Goal: Task Accomplishment & Management: Manage account settings

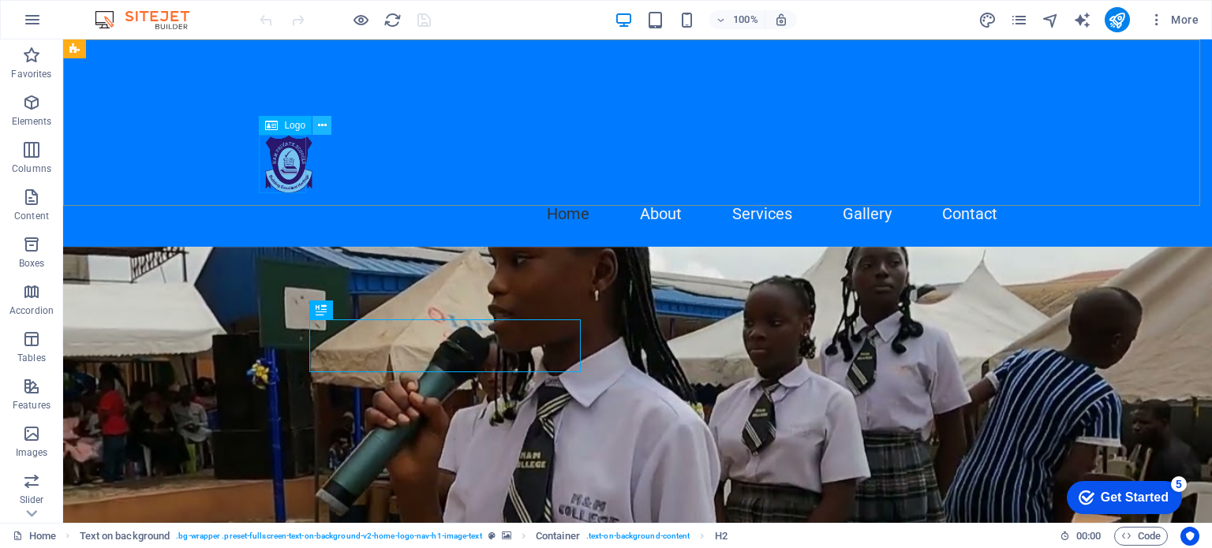
click at [322, 125] on icon at bounding box center [322, 126] width 9 height 17
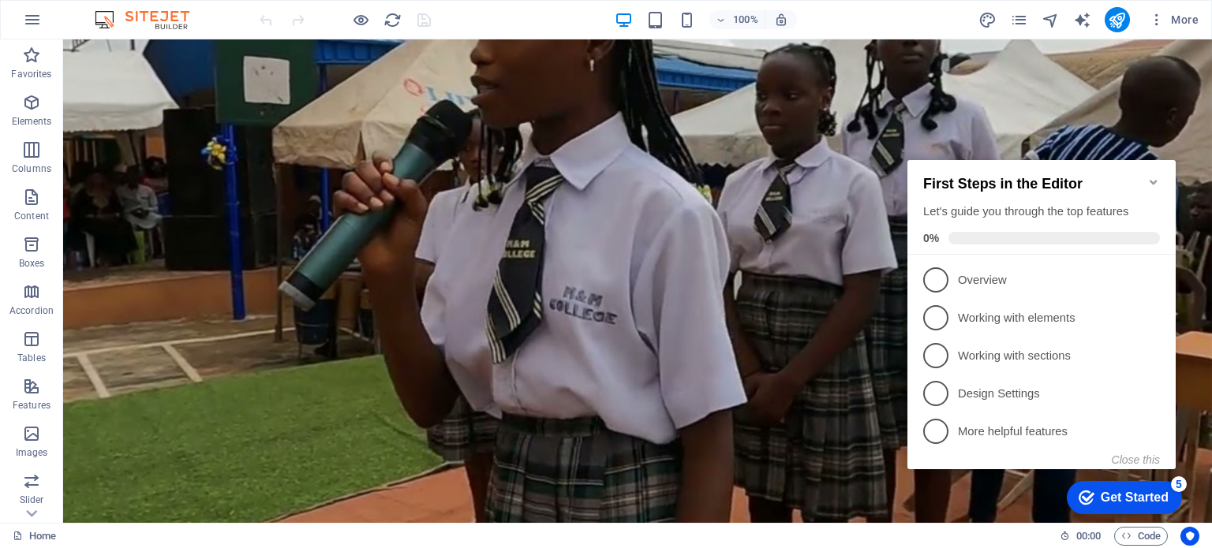
scroll to position [376, 0]
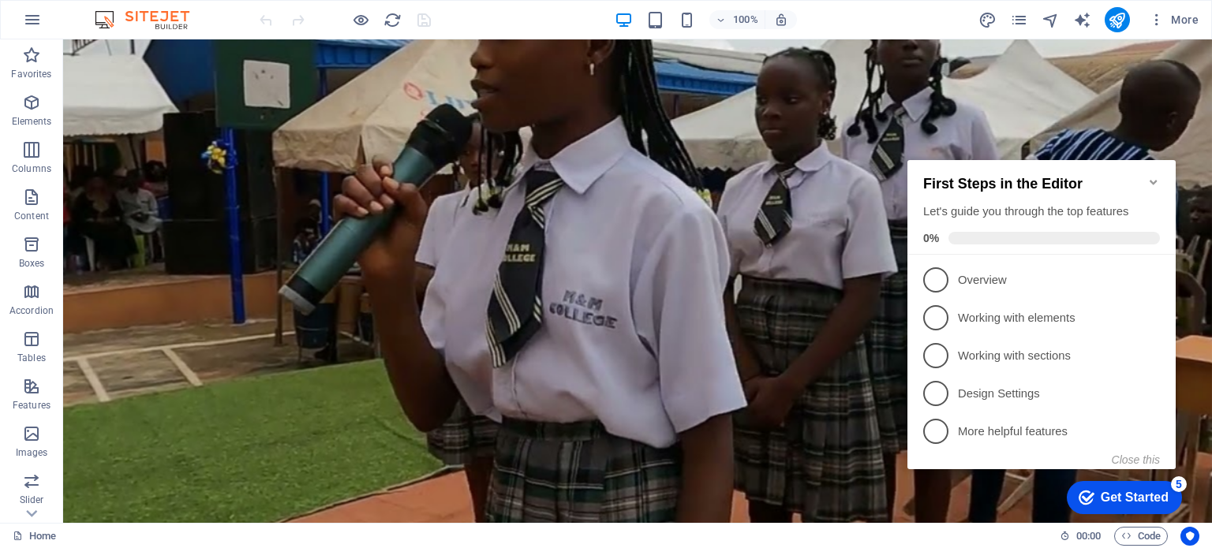
click at [1094, 495] on div "checkmark Get Started 5" at bounding box center [1124, 498] width 90 height 16
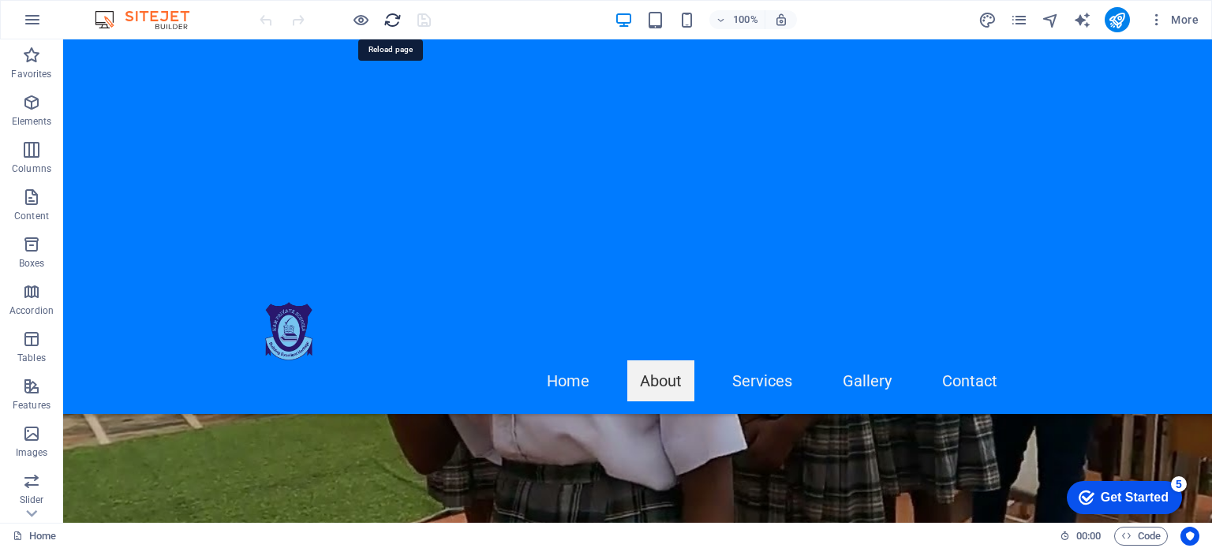
click at [391, 18] on icon "reload" at bounding box center [392, 20] width 18 height 18
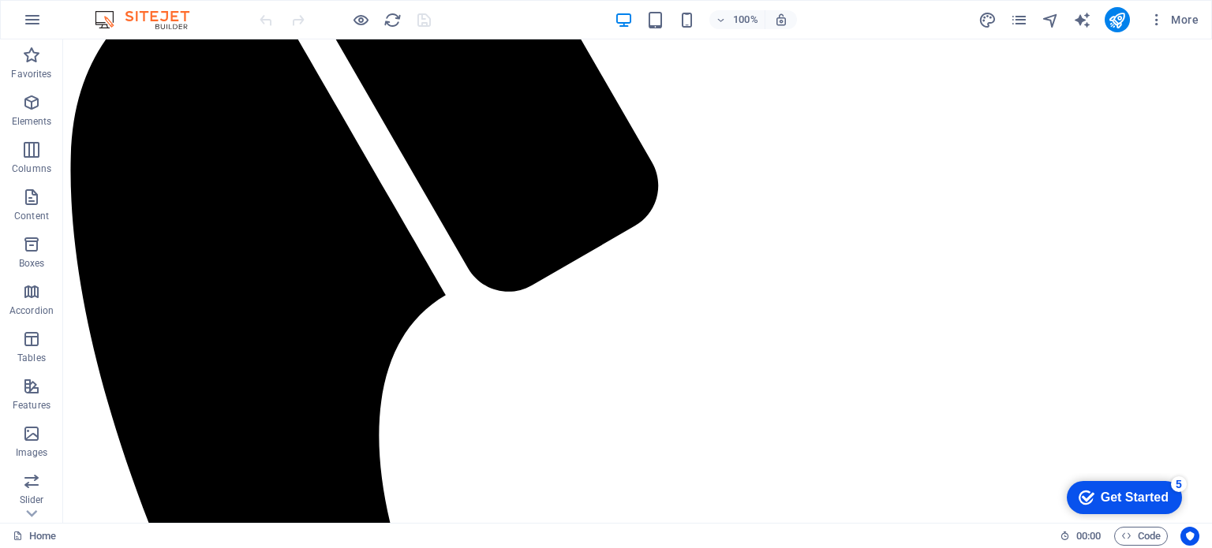
scroll to position [0, 0]
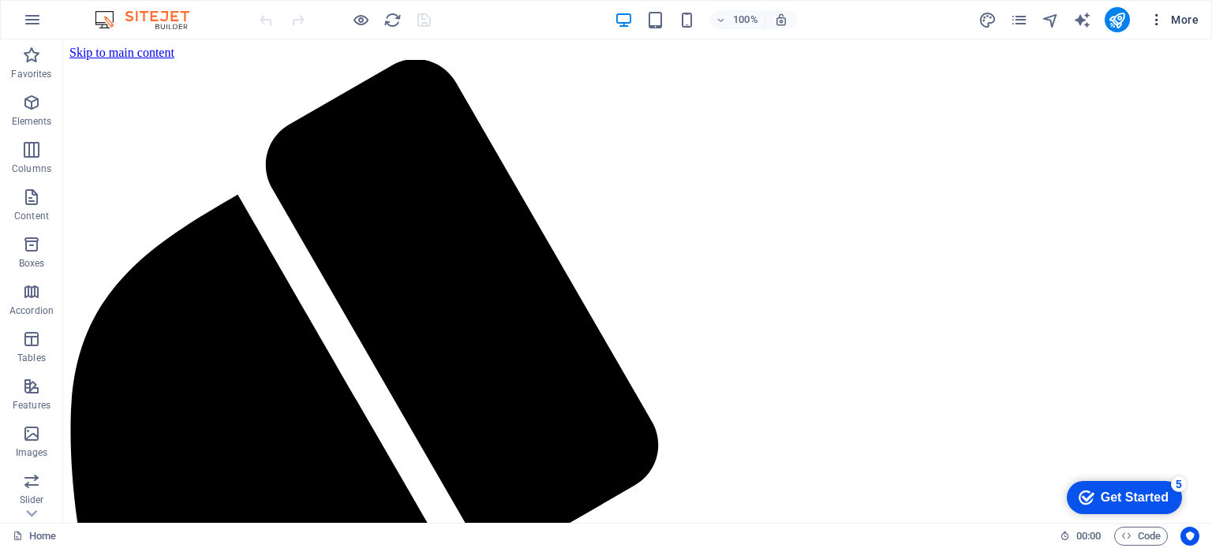
click at [1156, 13] on icon "button" at bounding box center [1157, 20] width 16 height 16
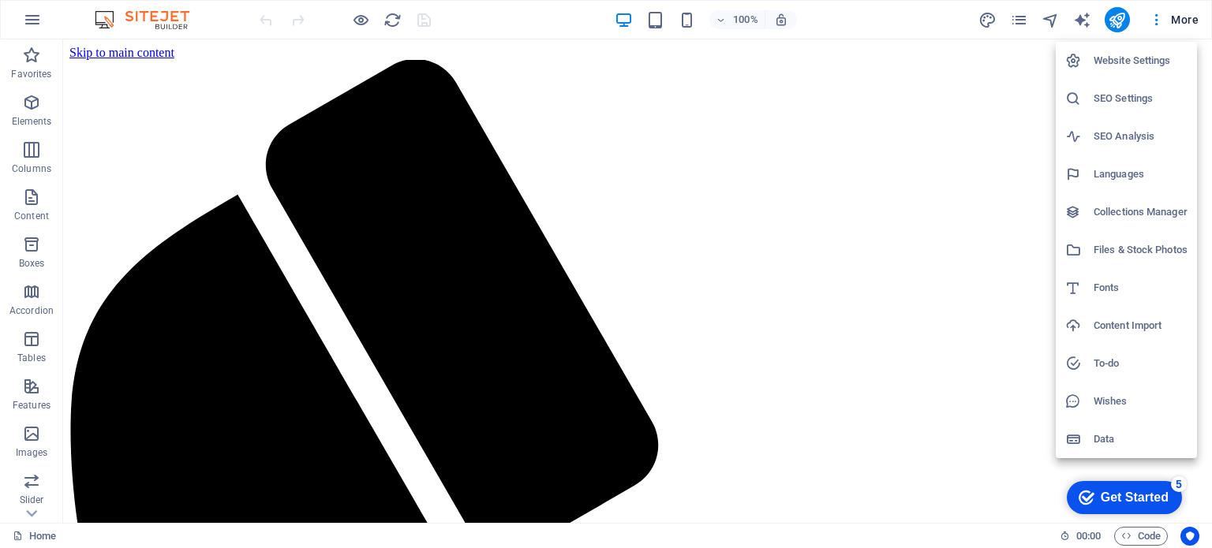
drag, startPoint x: 1205, startPoint y: 70, endPoint x: 1211, endPoint y: 157, distance: 87.0
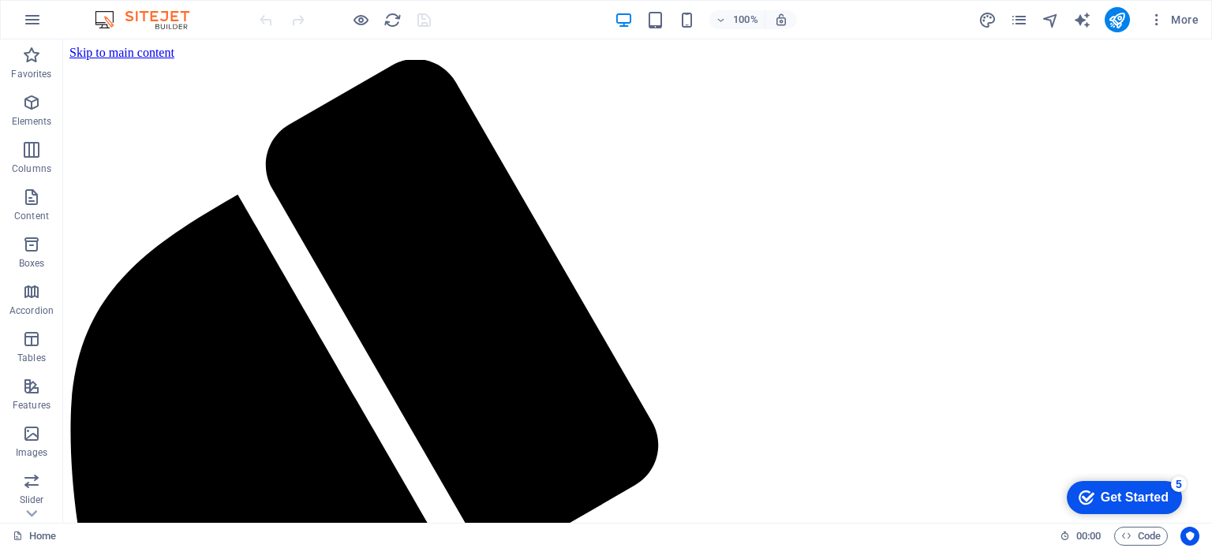
click at [1211, 157] on div "Website Settings SEO Settings SEO Analysis Languages Collections Manager Files …" at bounding box center [606, 278] width 1212 height 539
click at [31, 514] on icon at bounding box center [31, 514] width 11 height 7
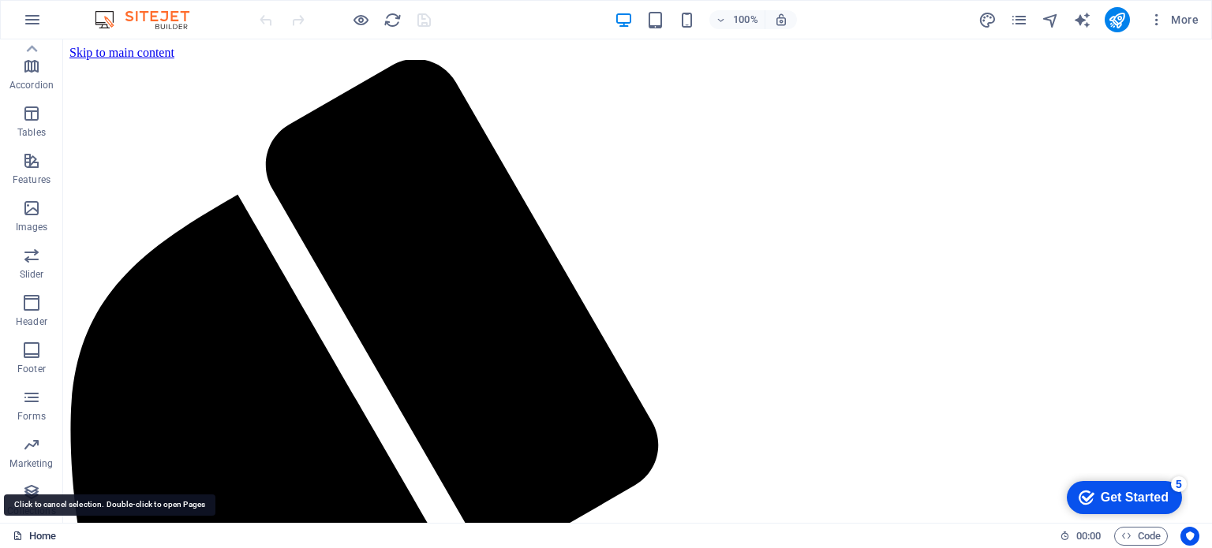
click at [39, 534] on link "Home" at bounding box center [34, 536] width 43 height 19
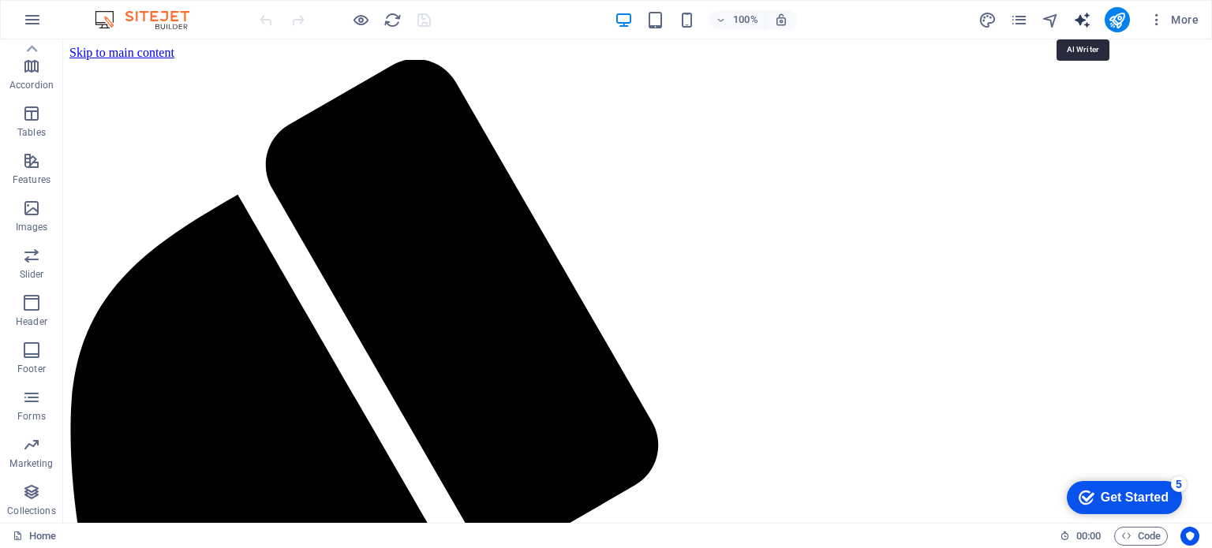
click at [1080, 18] on icon "text_generator" at bounding box center [1082, 20] width 18 height 18
select select "English"
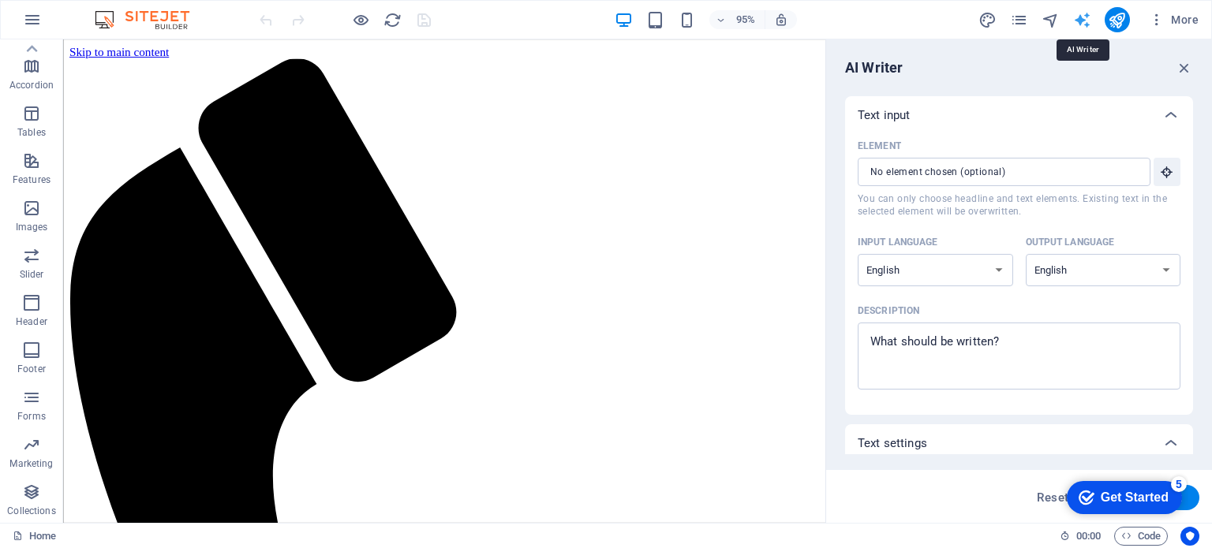
scroll to position [0, 0]
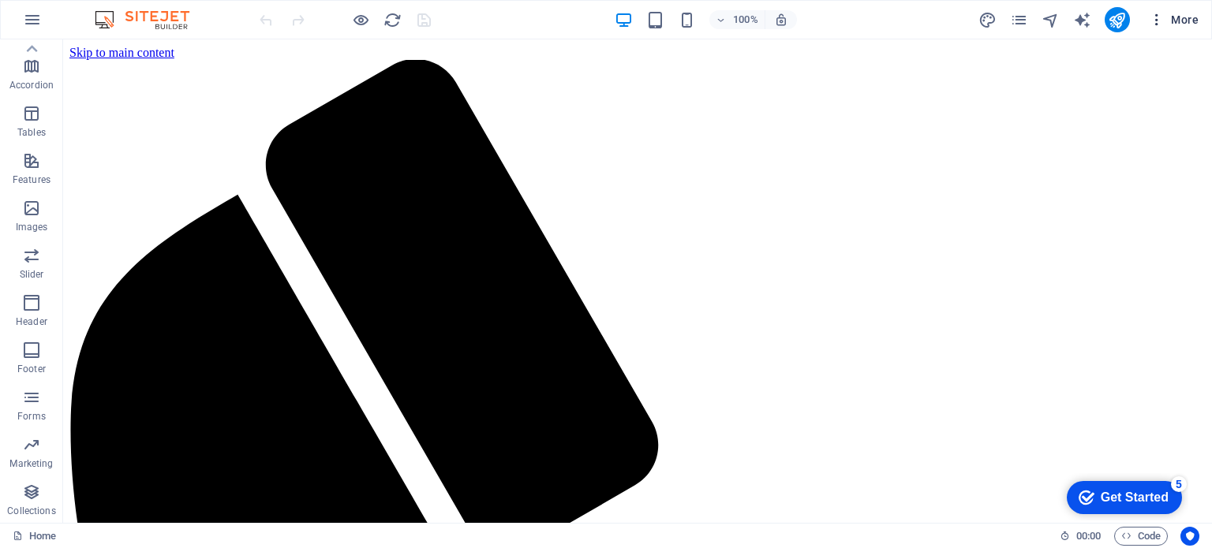
click at [1158, 15] on icon "button" at bounding box center [1157, 20] width 16 height 16
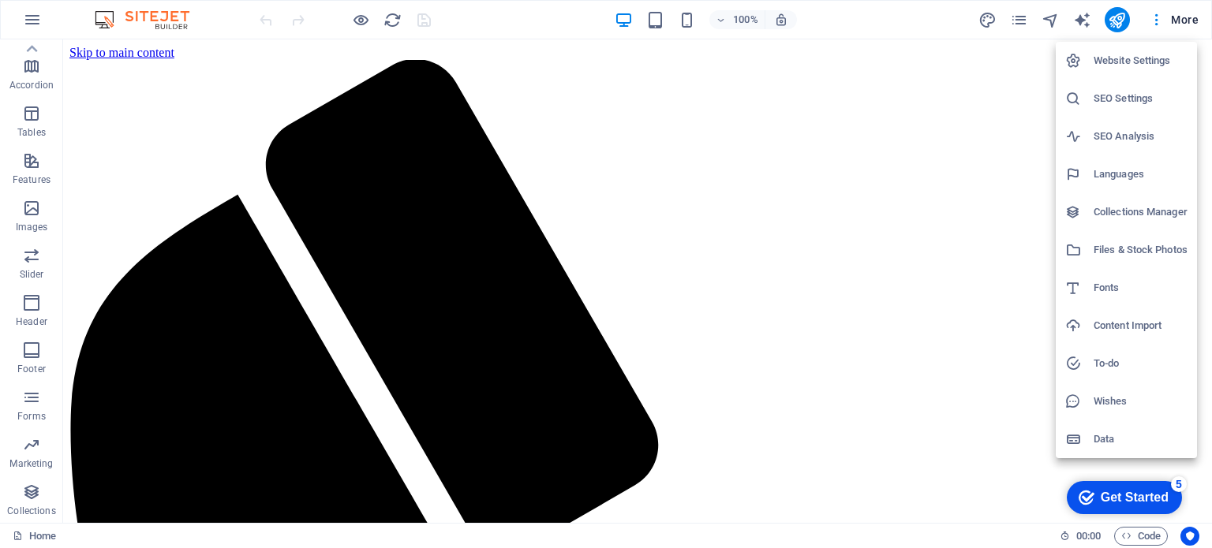
click at [1135, 65] on h6 "Website Settings" at bounding box center [1141, 60] width 94 height 19
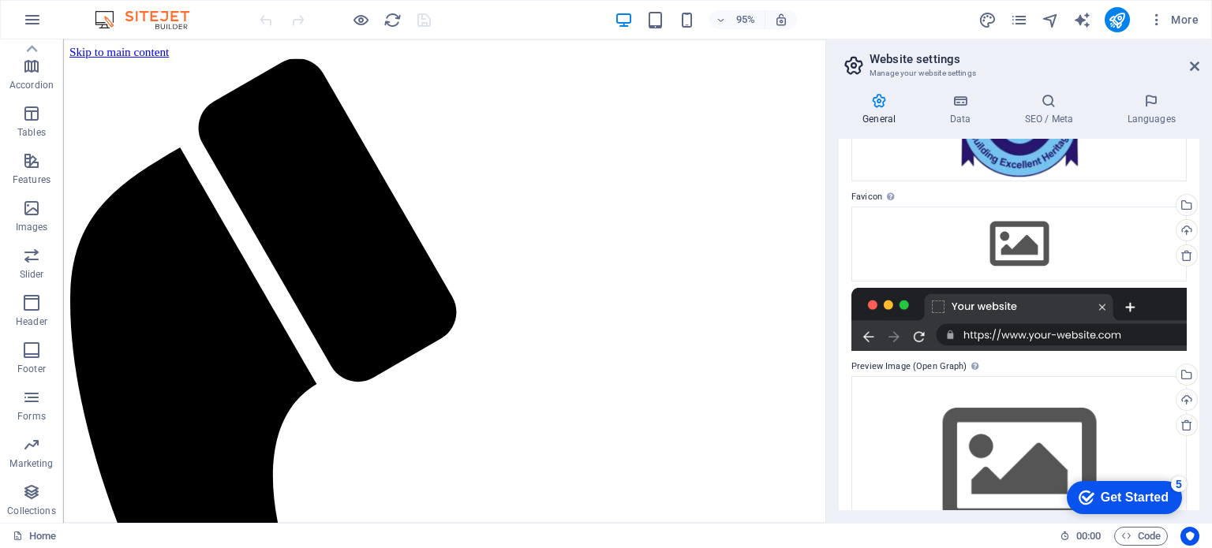
scroll to position [235, 0]
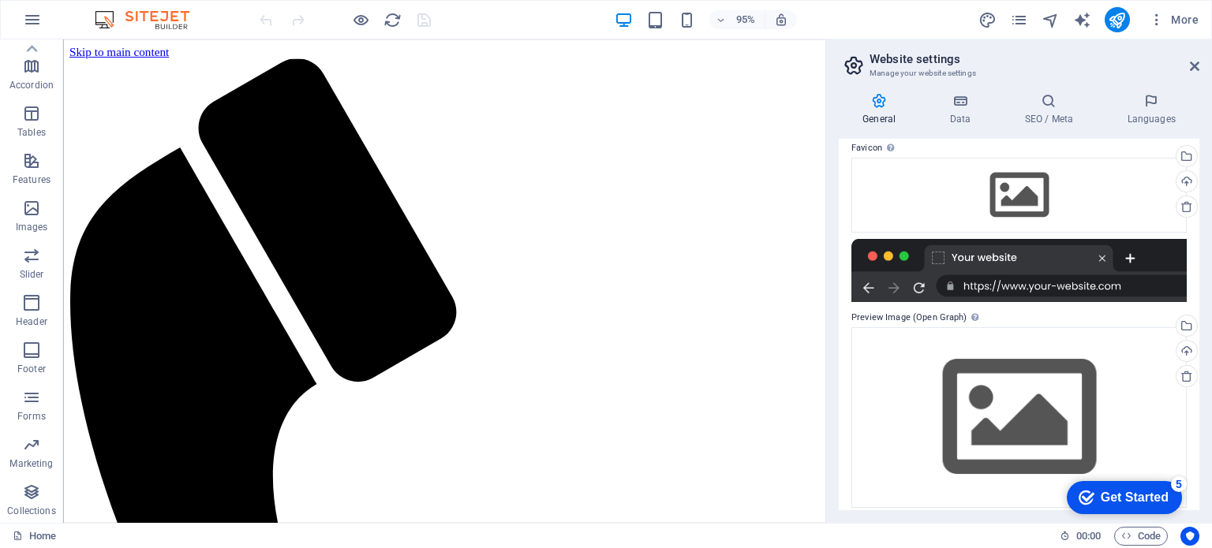
drag, startPoint x: 1202, startPoint y: 305, endPoint x: 1206, endPoint y: 139, distance: 165.7
click at [1206, 139] on div "General Data SEO / Meta Languages Website name mandmprivateschools.com Logo Dra…" at bounding box center [1019, 301] width 386 height 443
click at [1195, 66] on icon at bounding box center [1194, 66] width 9 height 13
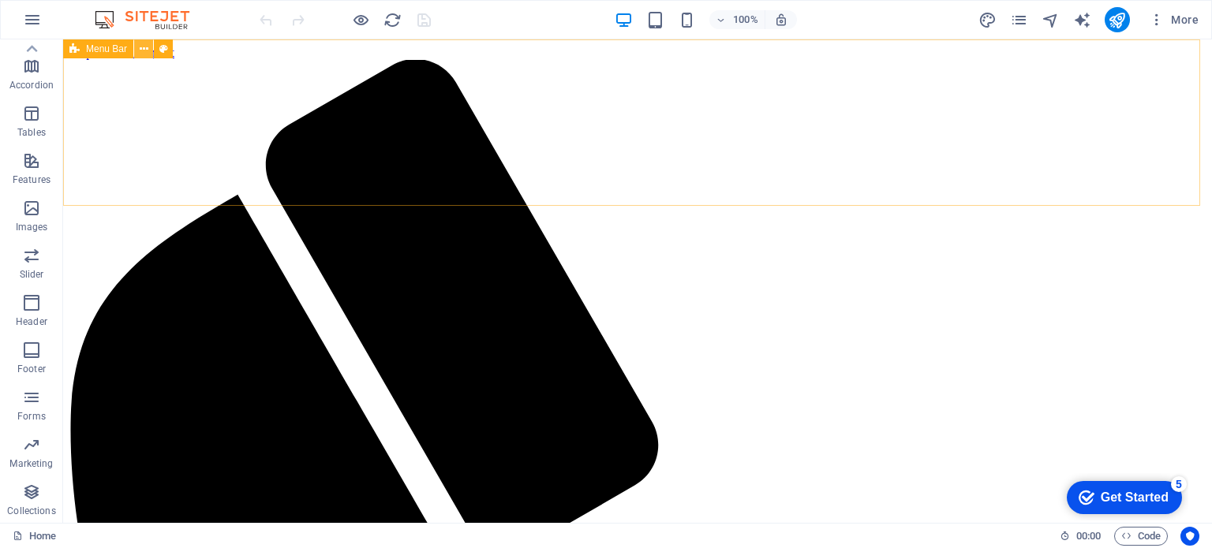
click at [148, 49] on button at bounding box center [143, 48] width 19 height 19
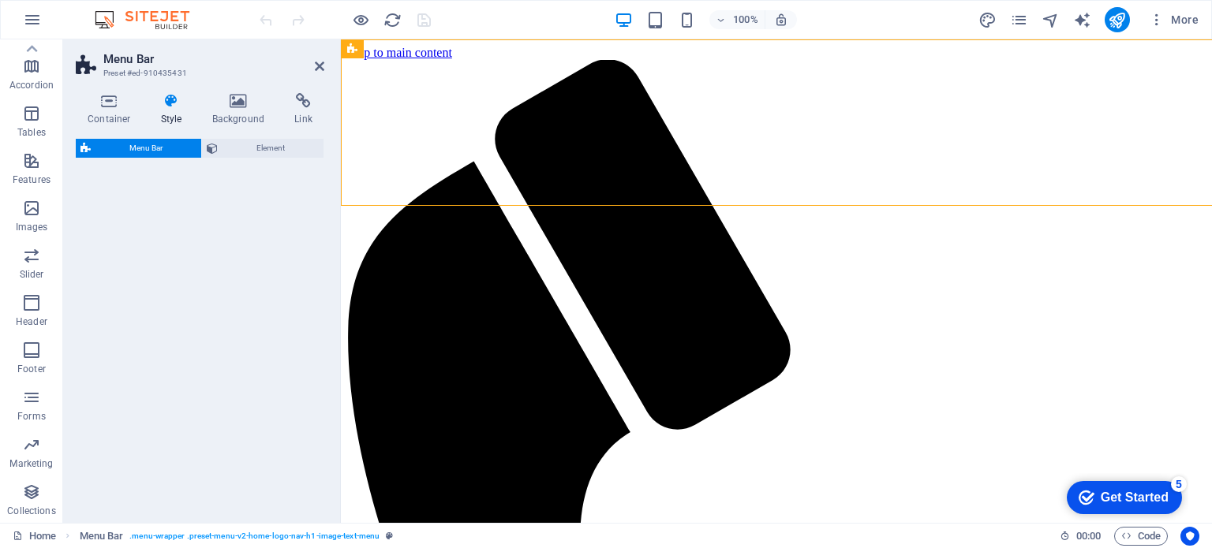
select select "rem"
select select "preset-menu-v2-home-logo-nav-h1-image-text-menu"
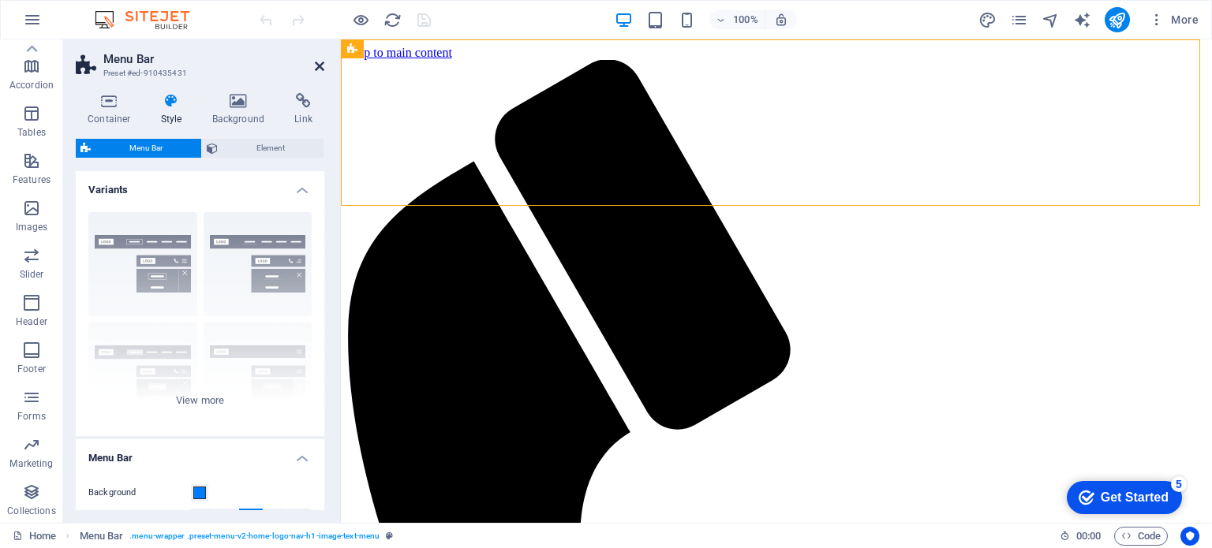
click at [319, 65] on icon at bounding box center [319, 66] width 9 height 13
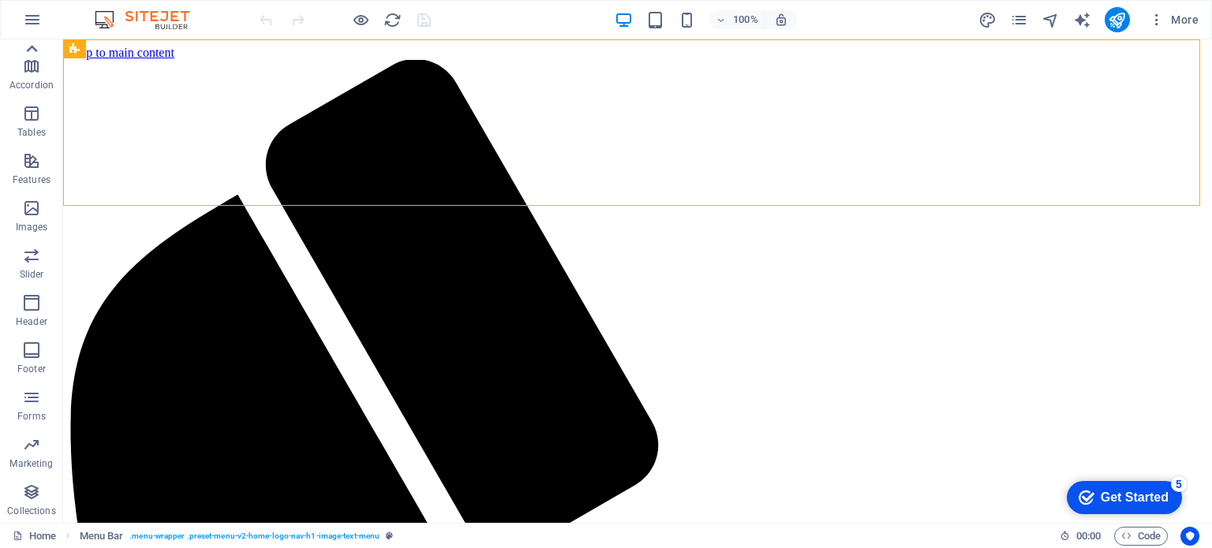
click at [28, 48] on icon at bounding box center [32, 49] width 22 height 22
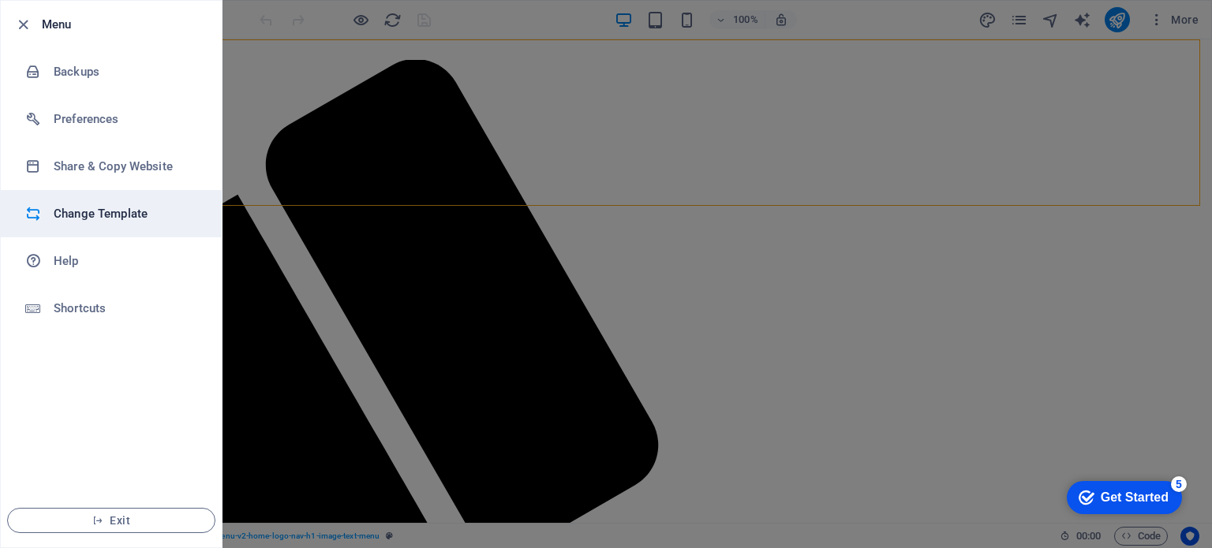
click at [68, 210] on h6 "Change Template" at bounding box center [127, 213] width 146 height 19
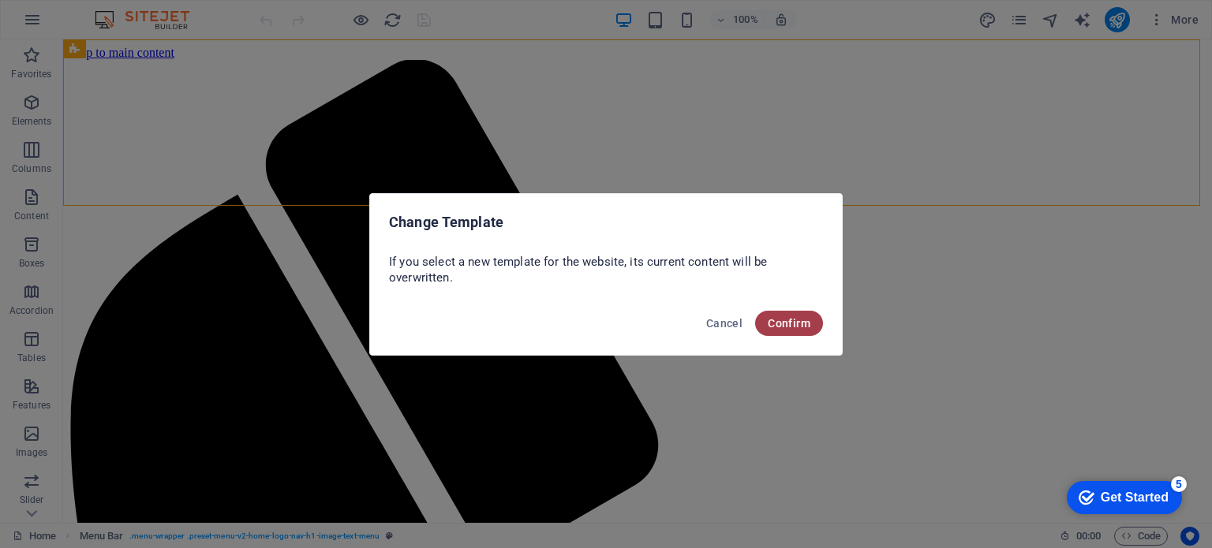
click at [798, 330] on button "Confirm" at bounding box center [789, 323] width 68 height 25
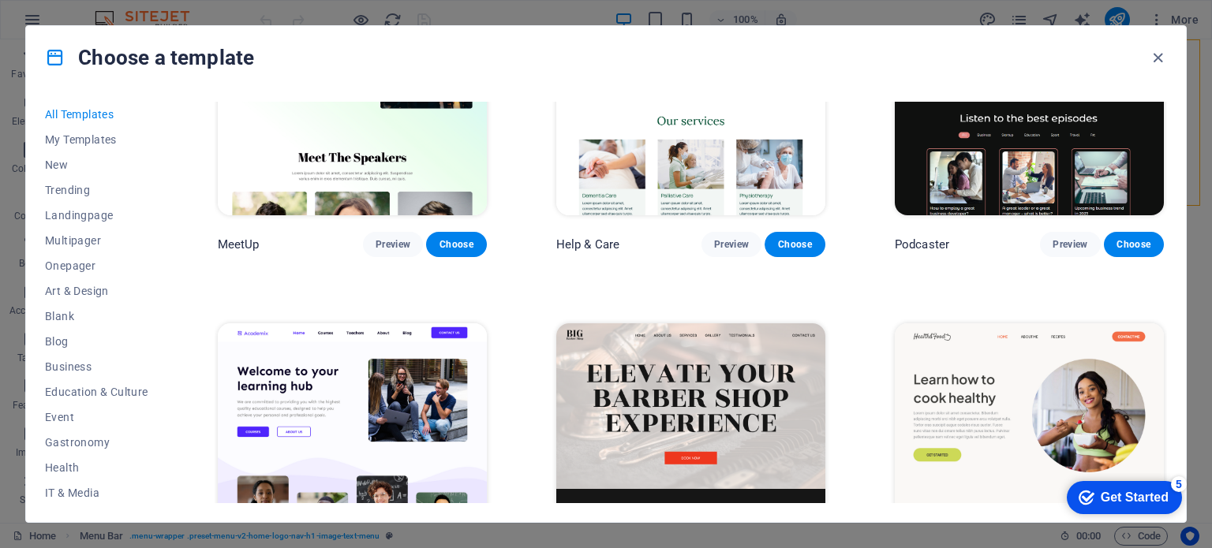
scroll to position [1218, 0]
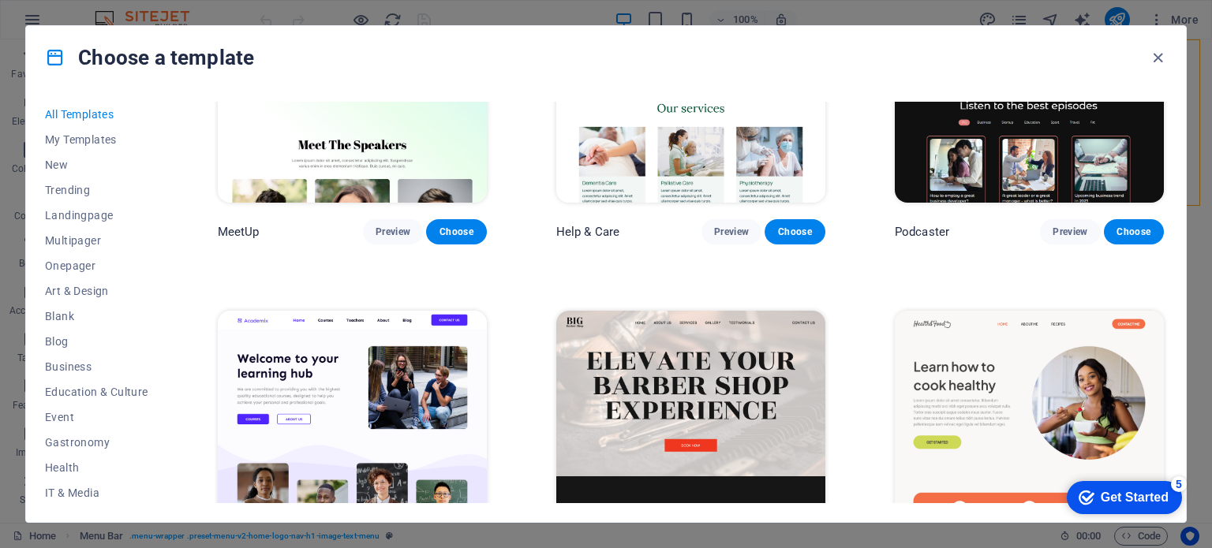
drag, startPoint x: 1167, startPoint y: 174, endPoint x: 1168, endPoint y: 196, distance: 21.3
click at [1168, 196] on div "All Templates My Templates New Trending Landingpage Multipager Onepager Art & D…" at bounding box center [606, 305] width 1160 height 433
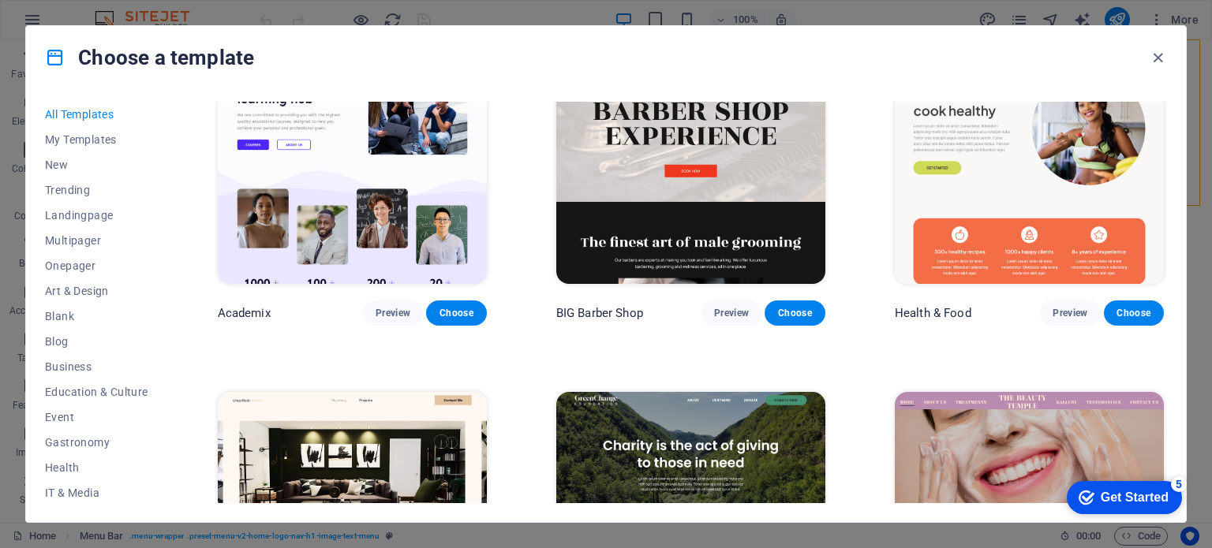
scroll to position [0, 0]
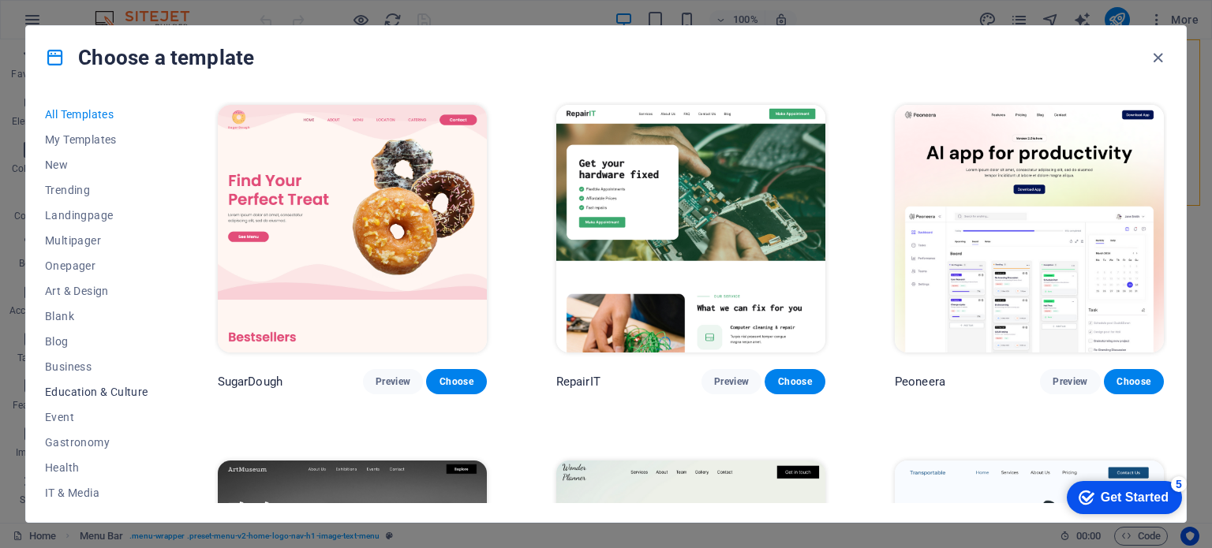
click at [84, 389] on span "Education & Culture" at bounding box center [96, 392] width 103 height 13
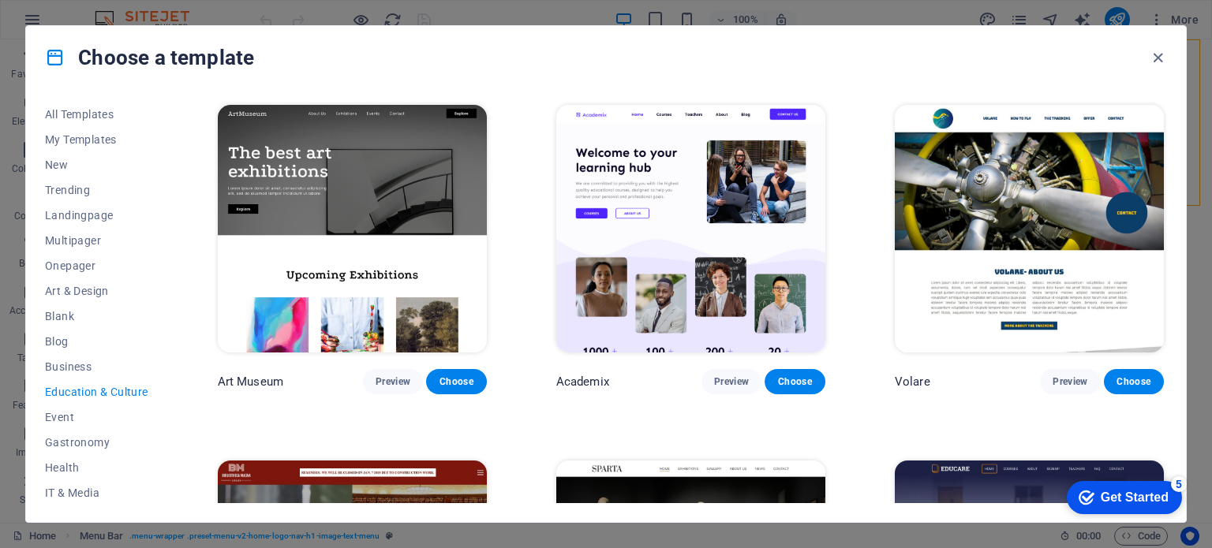
click at [84, 389] on span "Education & Culture" at bounding box center [96, 392] width 103 height 13
drag, startPoint x: 1170, startPoint y: 137, endPoint x: 1168, endPoint y: 208, distance: 71.1
click at [1168, 208] on div "All Templates My Templates New Trending Landingpage Multipager Onepager Art & D…" at bounding box center [606, 305] width 1160 height 433
drag, startPoint x: 164, startPoint y: 182, endPoint x: 151, endPoint y: 324, distance: 141.8
click at [151, 324] on div "All Templates My Templates New Trending Landingpage Multipager Onepager Art & D…" at bounding box center [106, 303] width 122 height 402
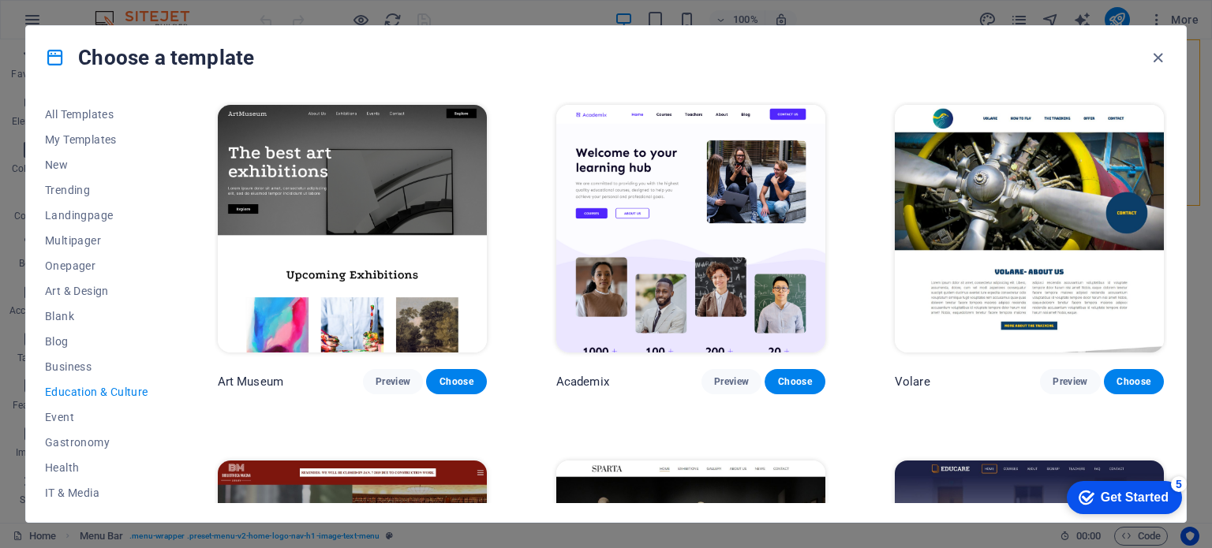
scroll to position [229, 0]
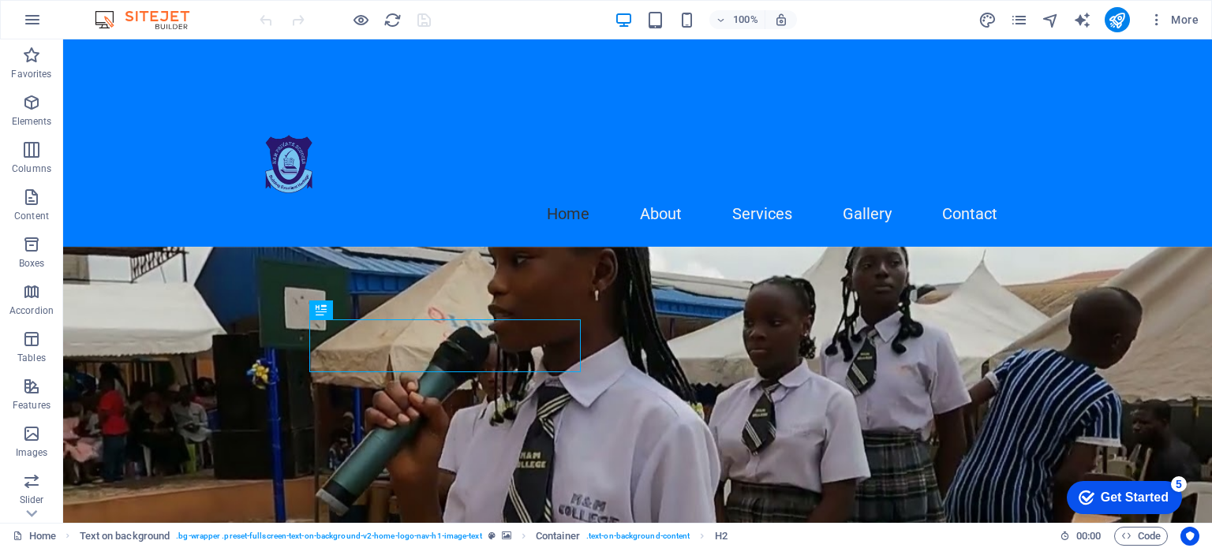
click at [84, 312] on figure at bounding box center [637, 440] width 1149 height 387
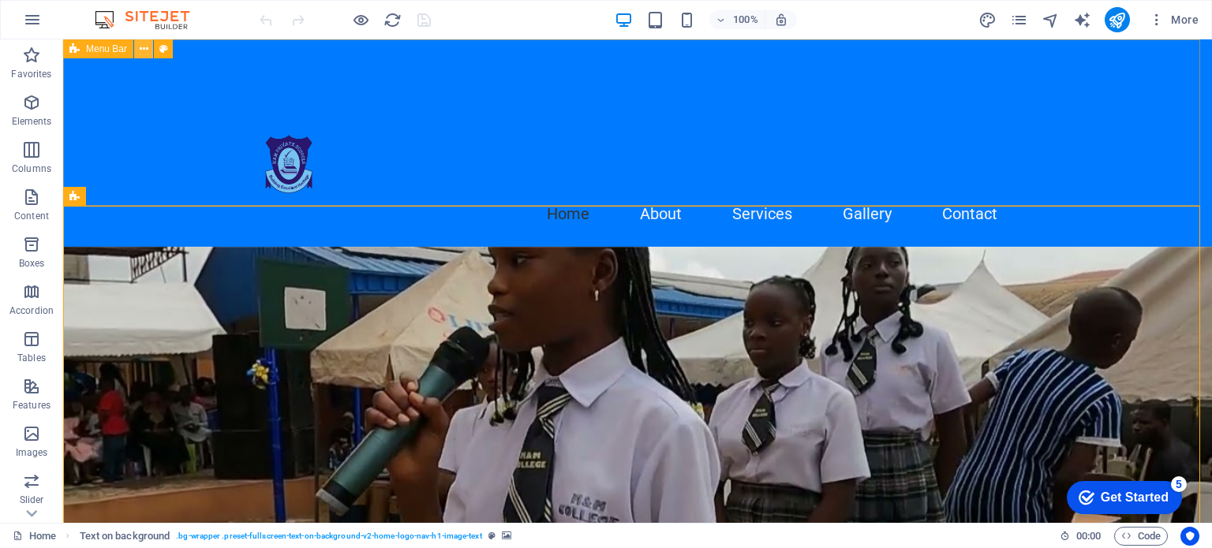
click at [148, 50] on button at bounding box center [143, 48] width 19 height 19
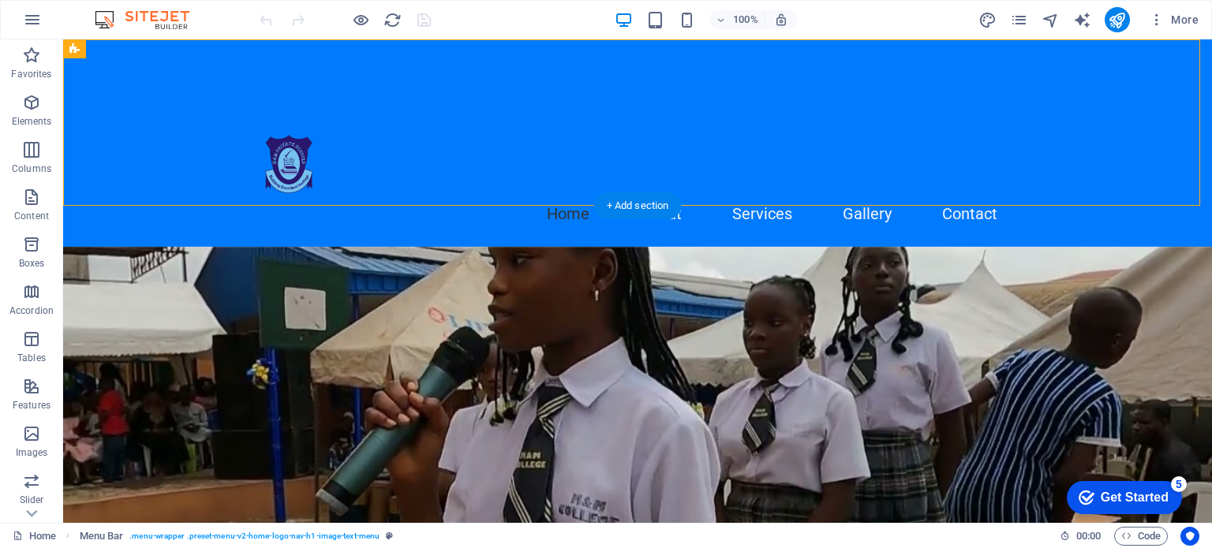
click at [120, 264] on figure at bounding box center [637, 440] width 1149 height 387
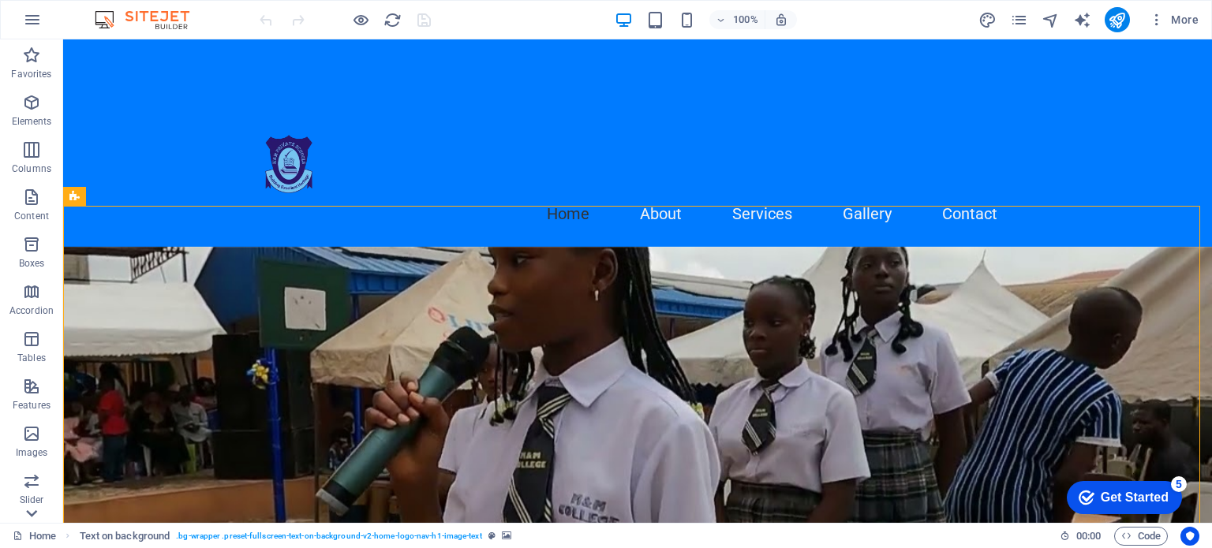
click at [28, 509] on icon at bounding box center [32, 514] width 22 height 22
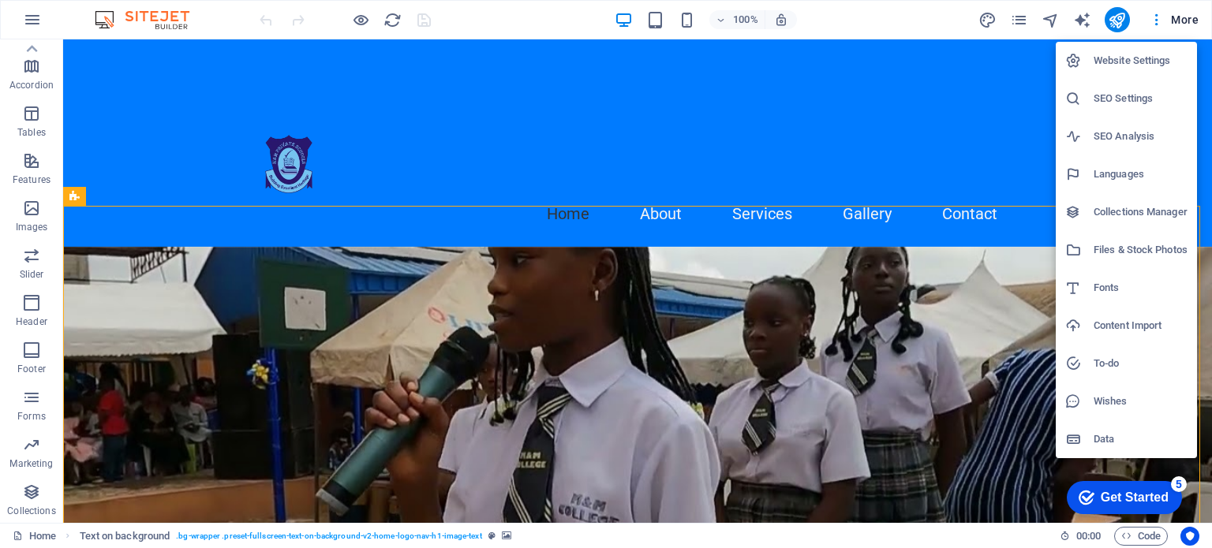
click at [1156, 15] on div at bounding box center [606, 274] width 1212 height 548
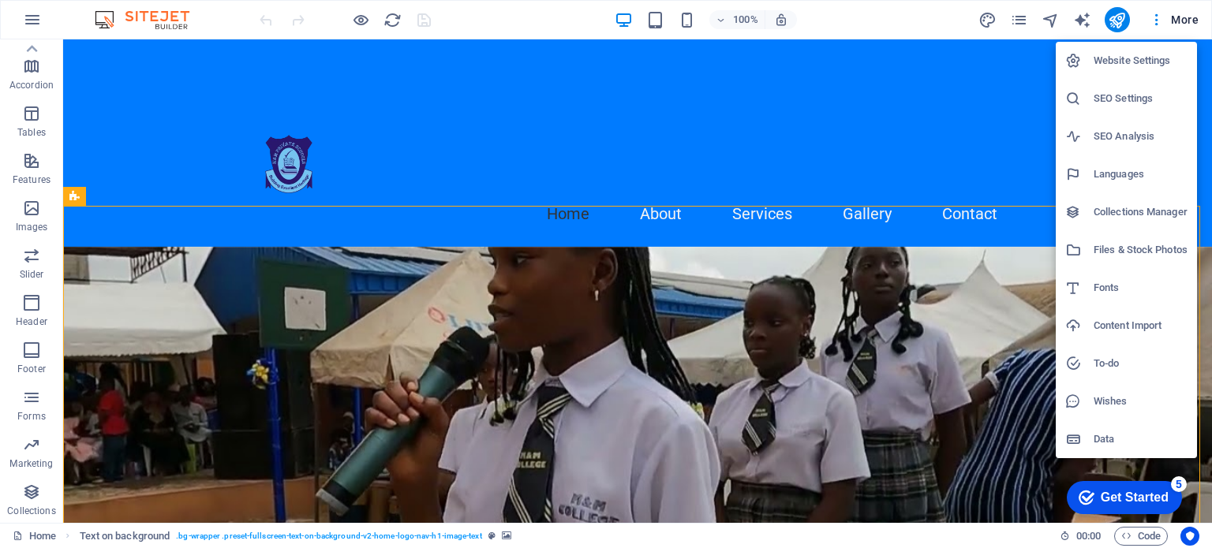
click at [1083, 24] on div at bounding box center [606, 274] width 1212 height 548
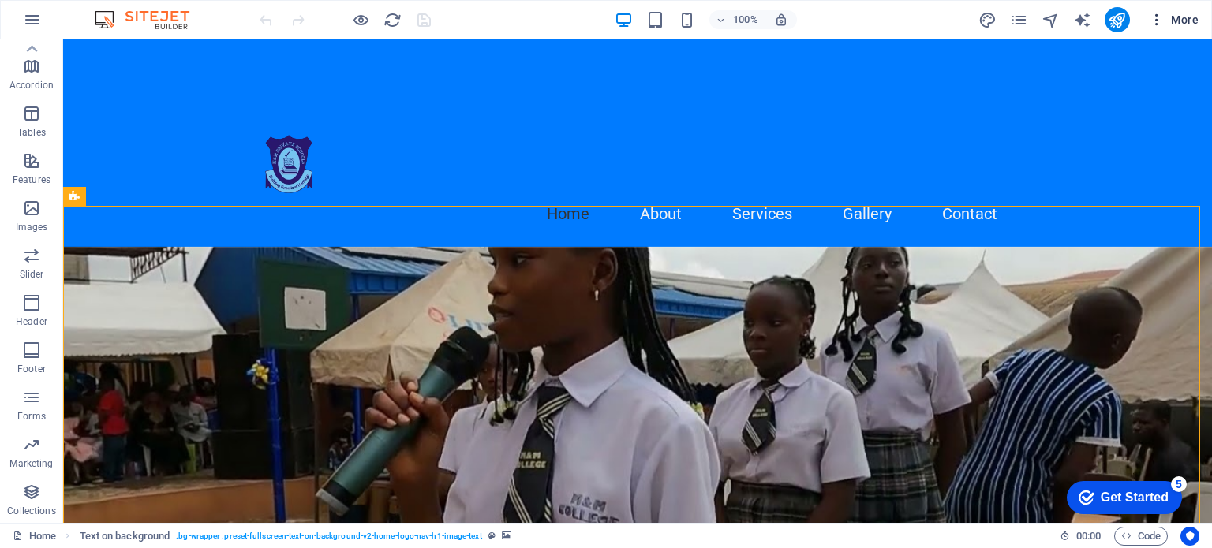
click at [1181, 16] on span "More" at bounding box center [1174, 20] width 50 height 16
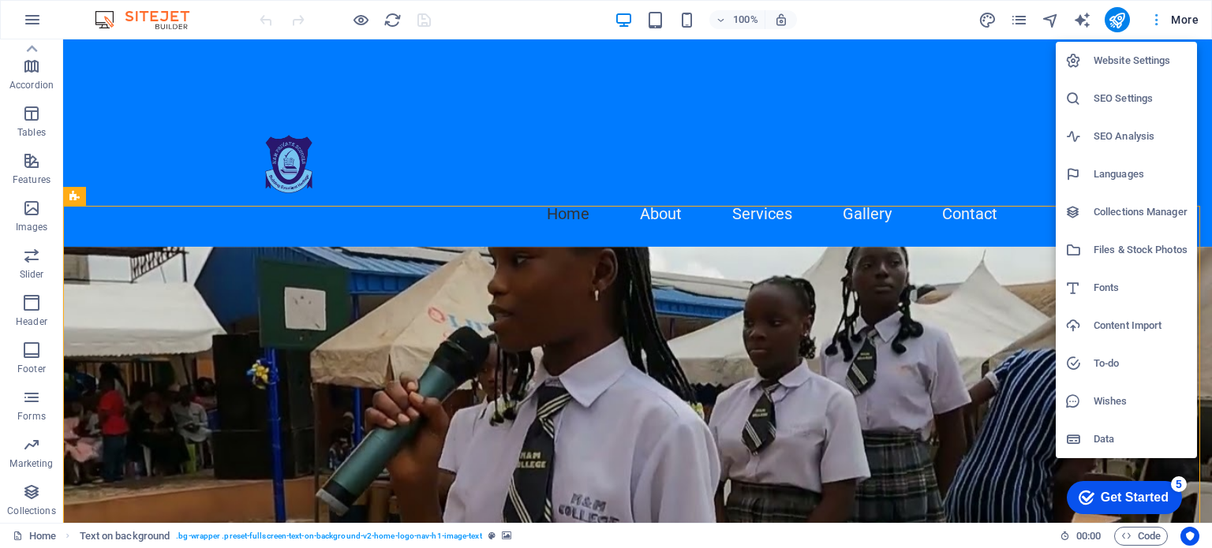
click at [1181, 16] on div at bounding box center [606, 274] width 1212 height 548
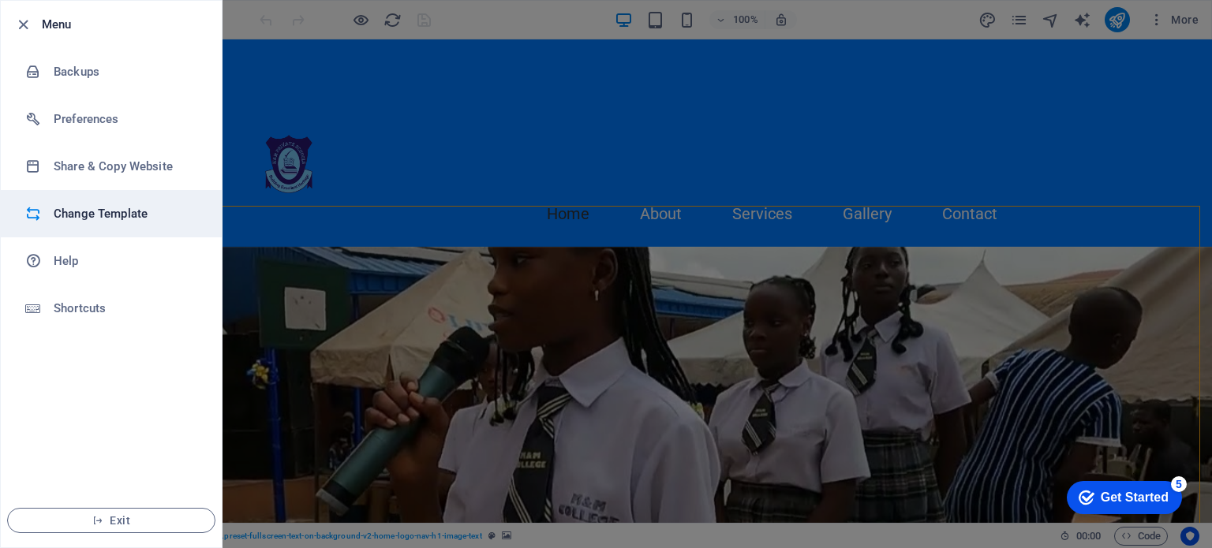
click at [120, 221] on h6 "Change Template" at bounding box center [127, 213] width 146 height 19
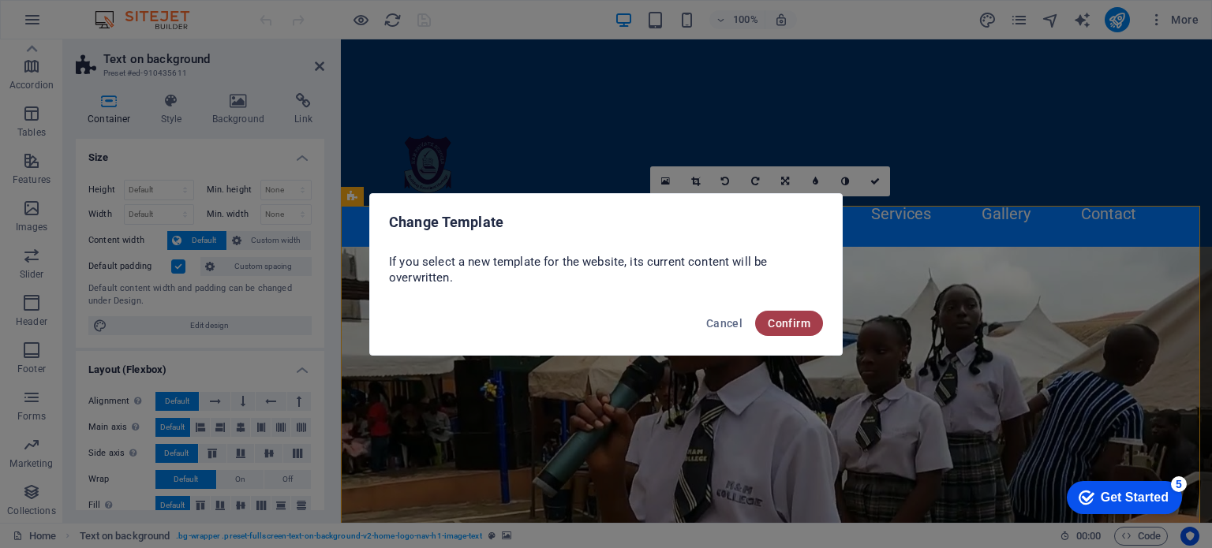
click at [776, 319] on span "Confirm" at bounding box center [789, 323] width 43 height 13
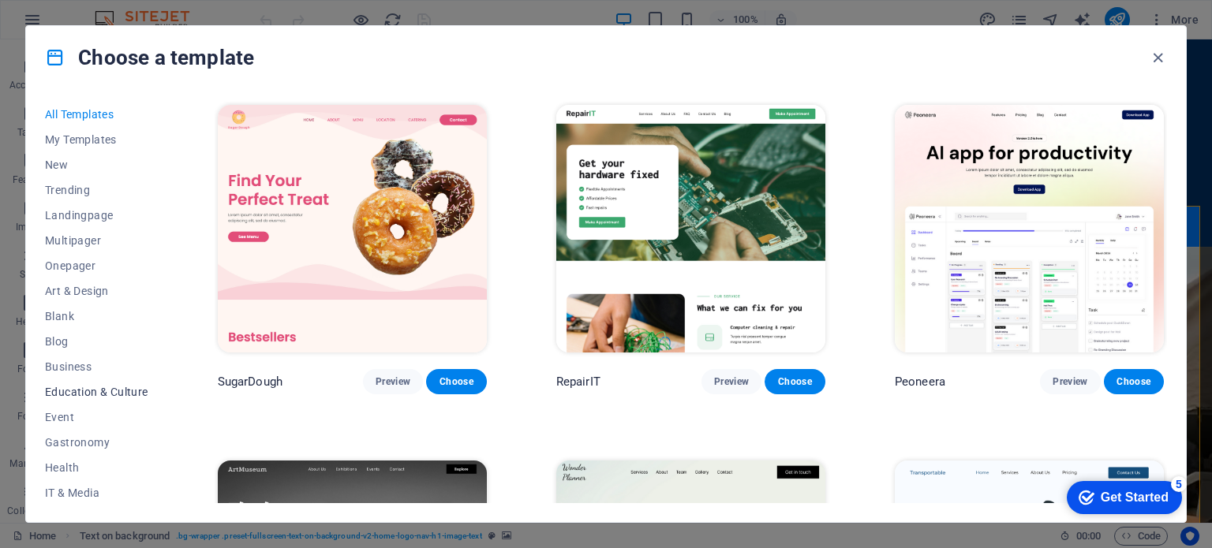
click at [88, 386] on span "Education & Culture" at bounding box center [96, 392] width 103 height 13
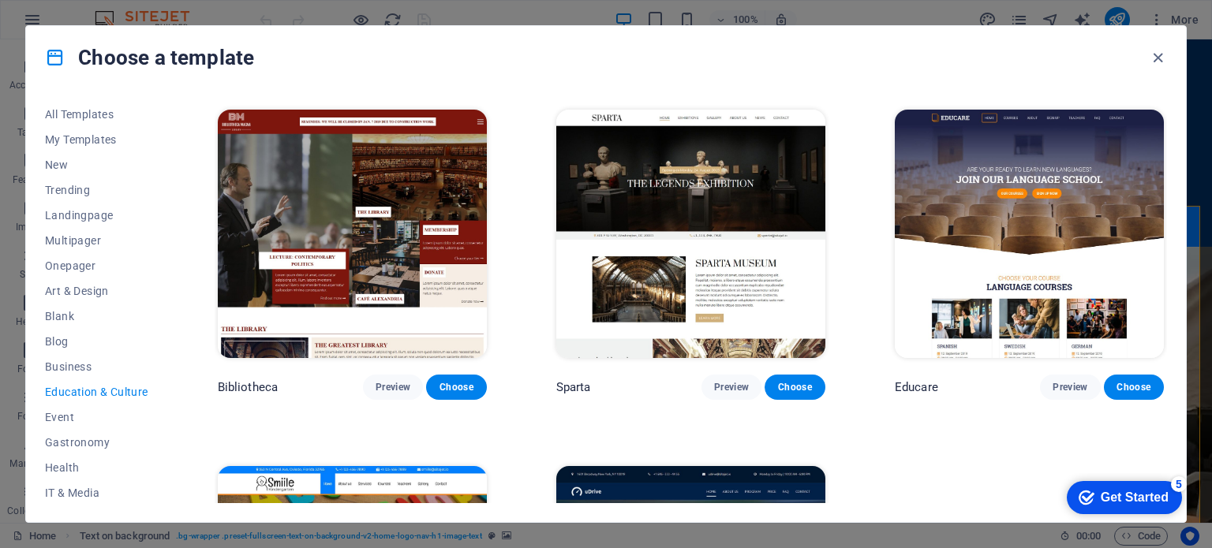
scroll to position [352, 0]
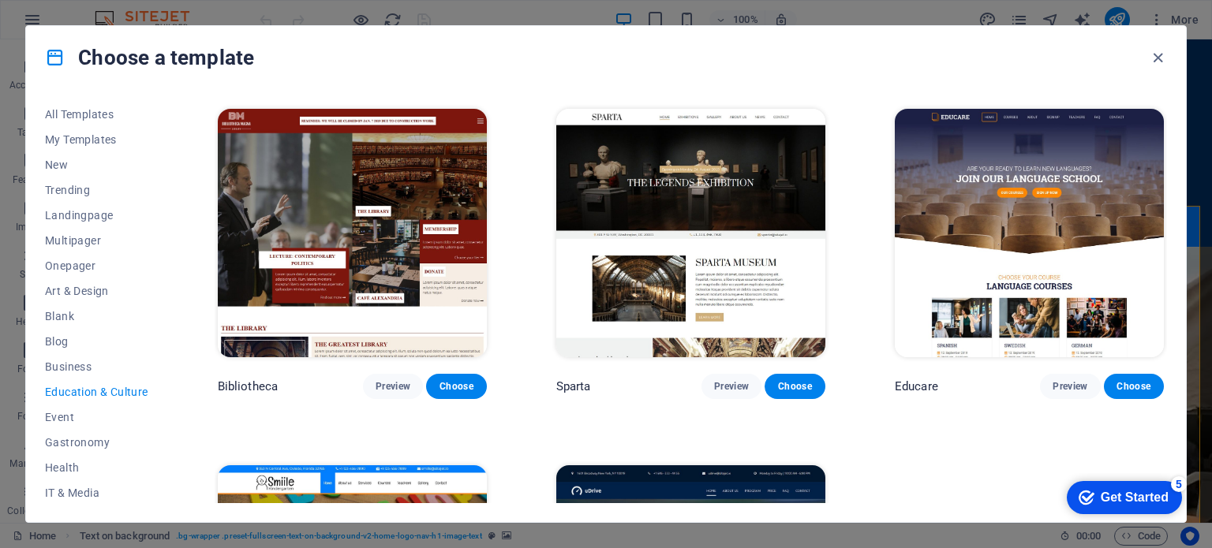
click at [1165, 356] on div "All Templates My Templates New Trending Landingpage Multipager Onepager Art & D…" at bounding box center [606, 305] width 1160 height 433
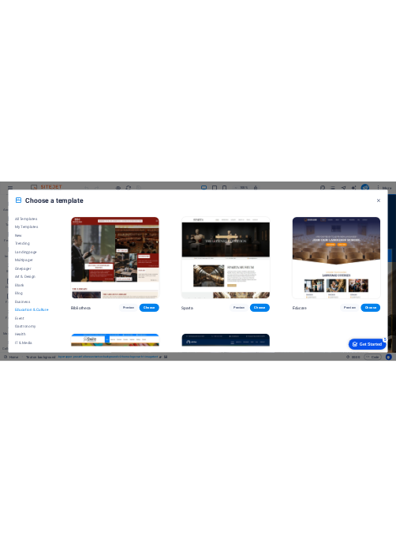
scroll to position [598, 0]
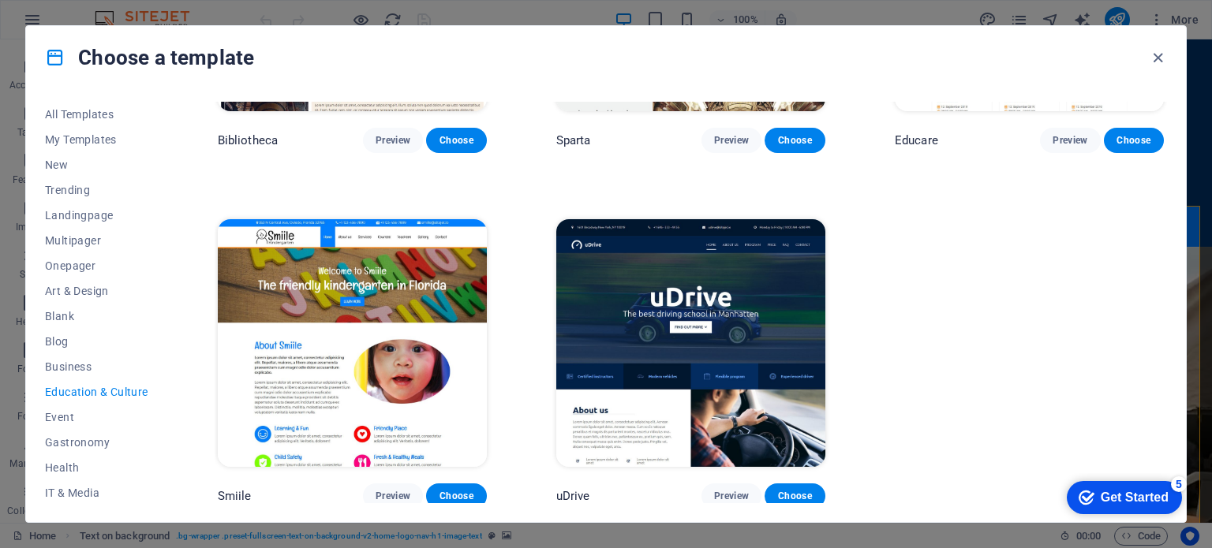
click at [340, 359] on img at bounding box center [352, 343] width 269 height 248
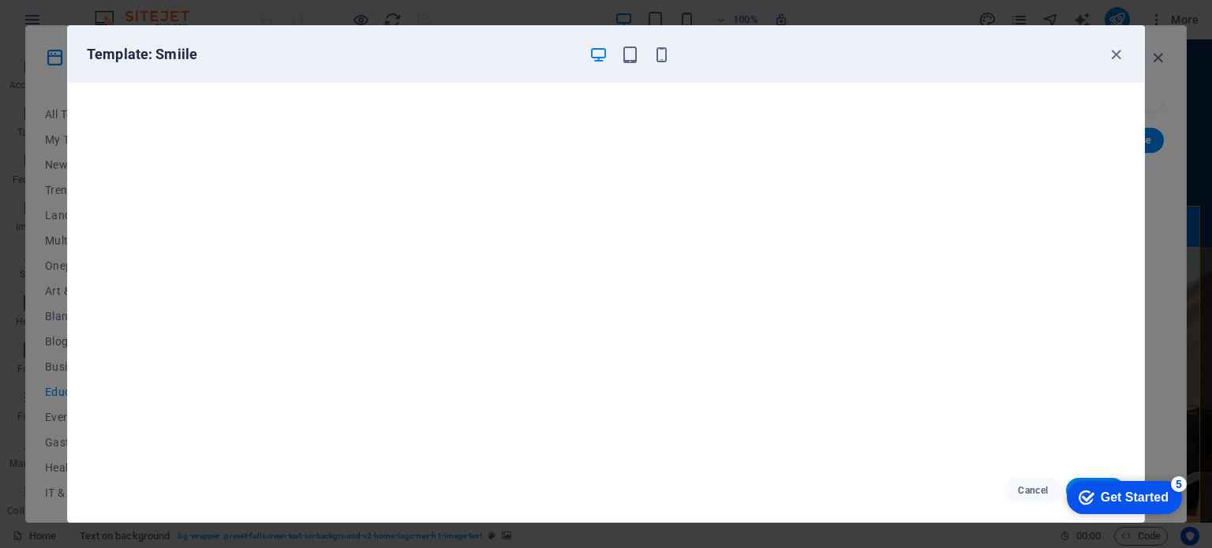
click at [1167, 499] on div "Get Started" at bounding box center [1135, 498] width 68 height 14
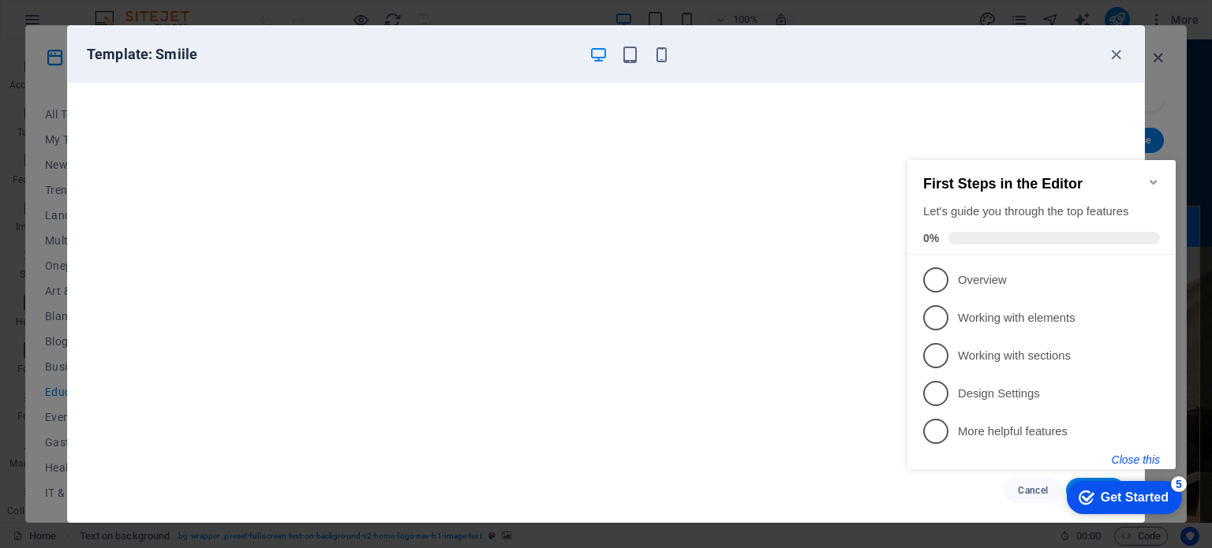
click at [1131, 462] on button "Close this" at bounding box center [1136, 460] width 48 height 13
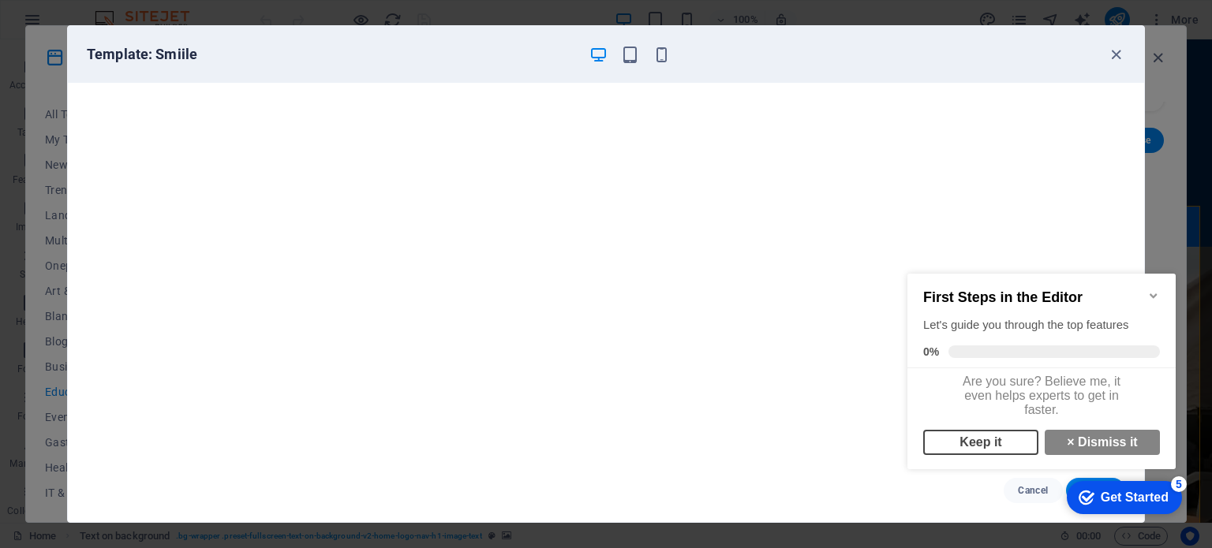
click at [989, 455] on link "Keep it" at bounding box center [980, 442] width 115 height 25
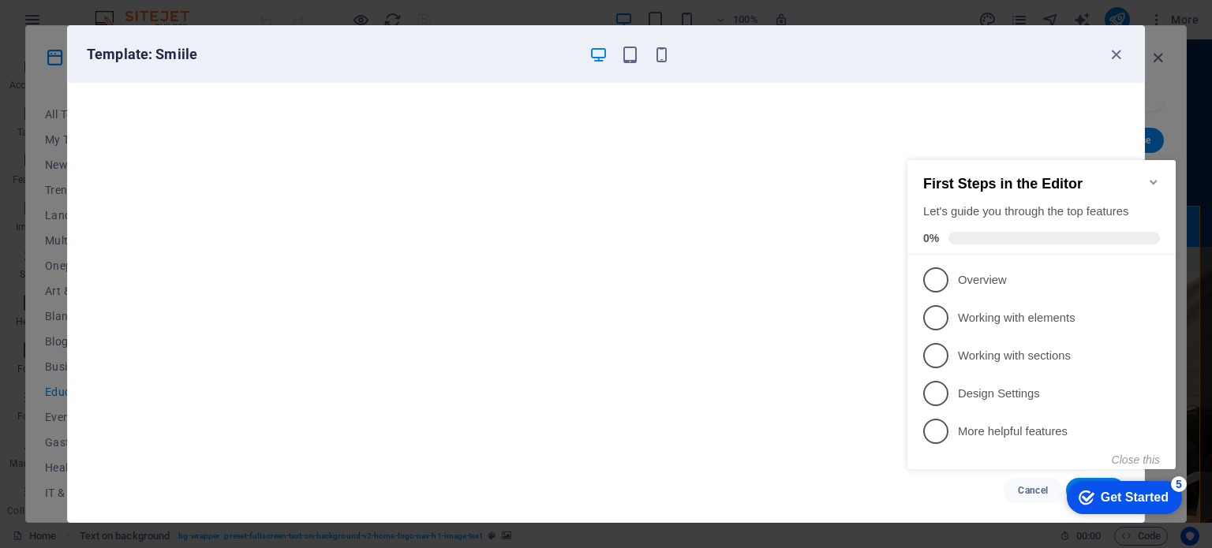
click at [1154, 176] on icon "Minimize checklist" at bounding box center [1153, 182] width 13 height 13
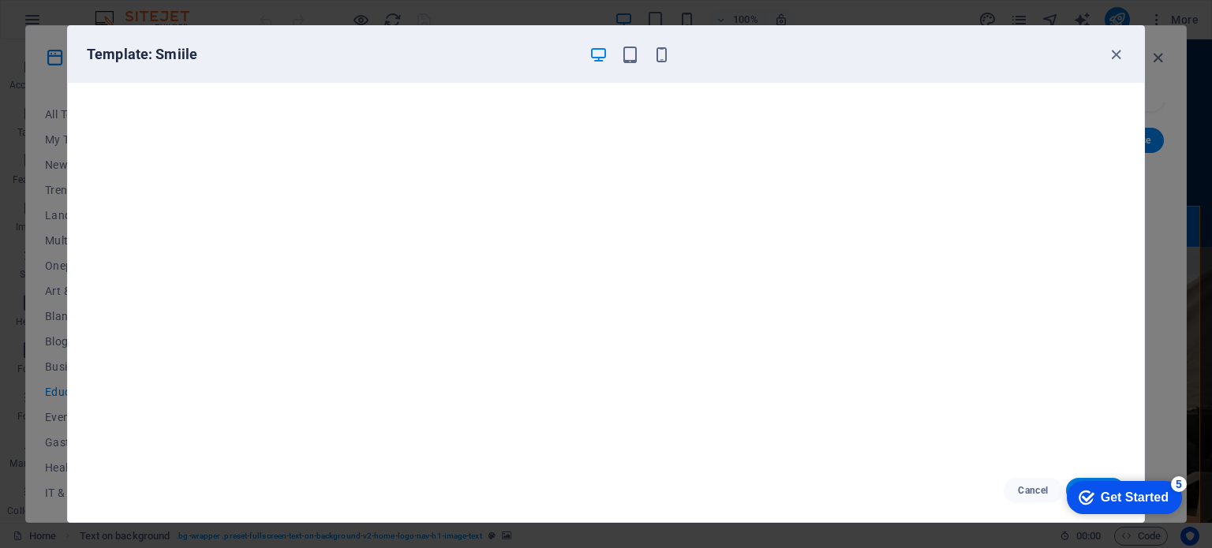
click at [1152, 492] on div "Get Started" at bounding box center [1135, 498] width 68 height 14
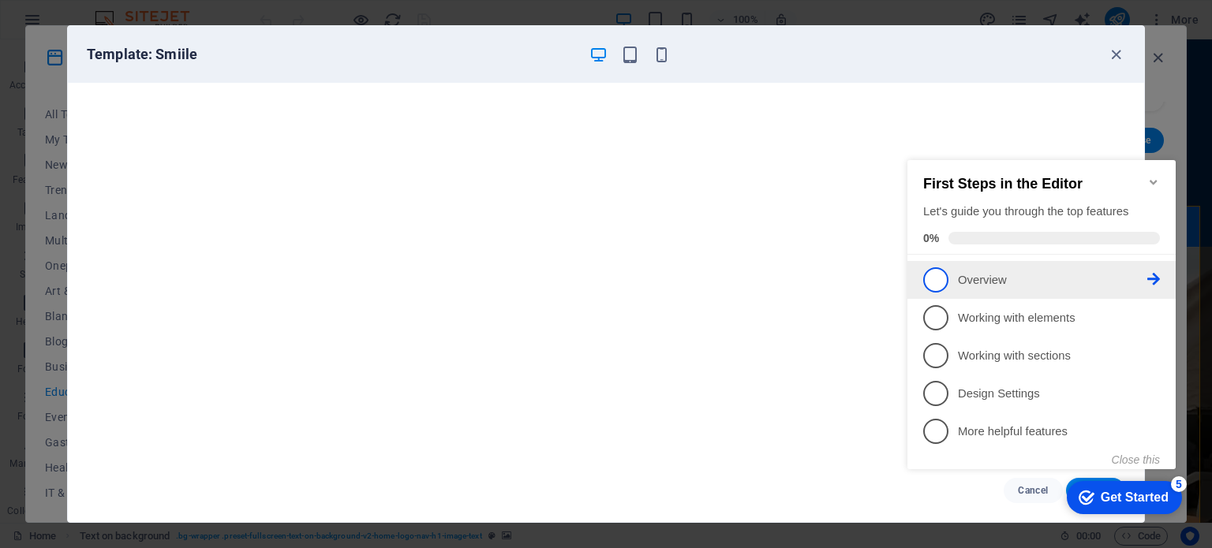
click at [970, 292] on li "1 Overview - incomplete" at bounding box center [1041, 280] width 268 height 38
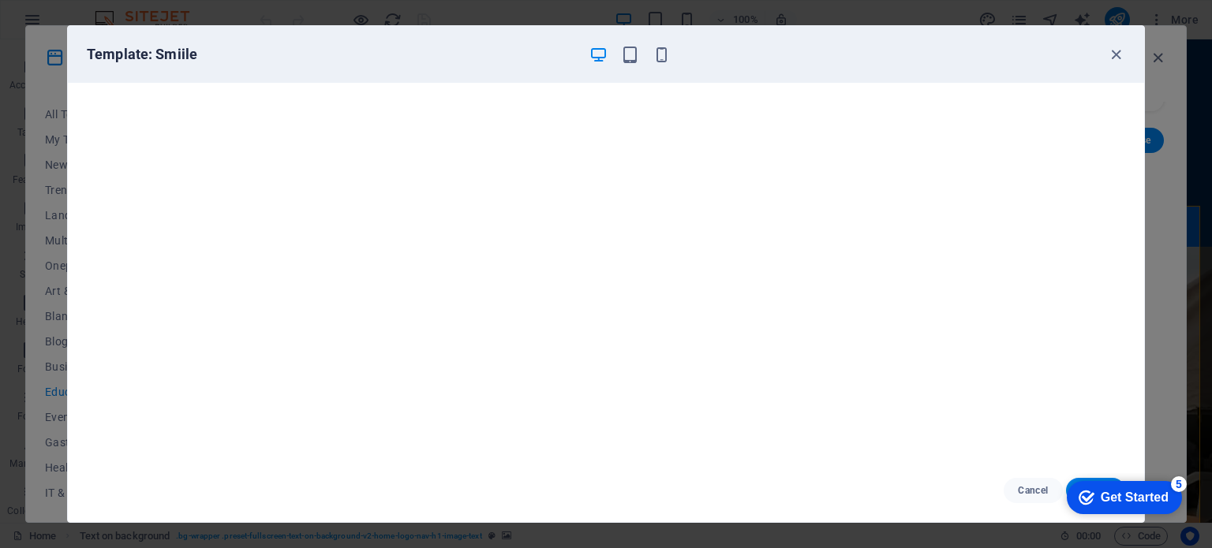
scroll to position [0, 0]
click at [626, 54] on icon "button" at bounding box center [630, 55] width 18 height 18
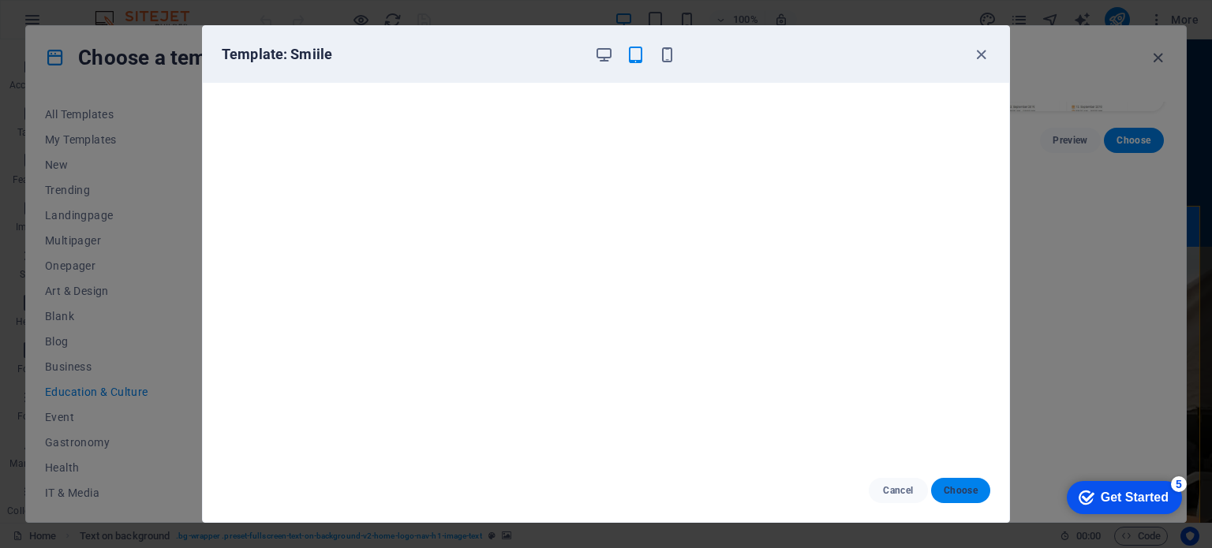
click at [962, 493] on span "Choose" at bounding box center [961, 490] width 34 height 13
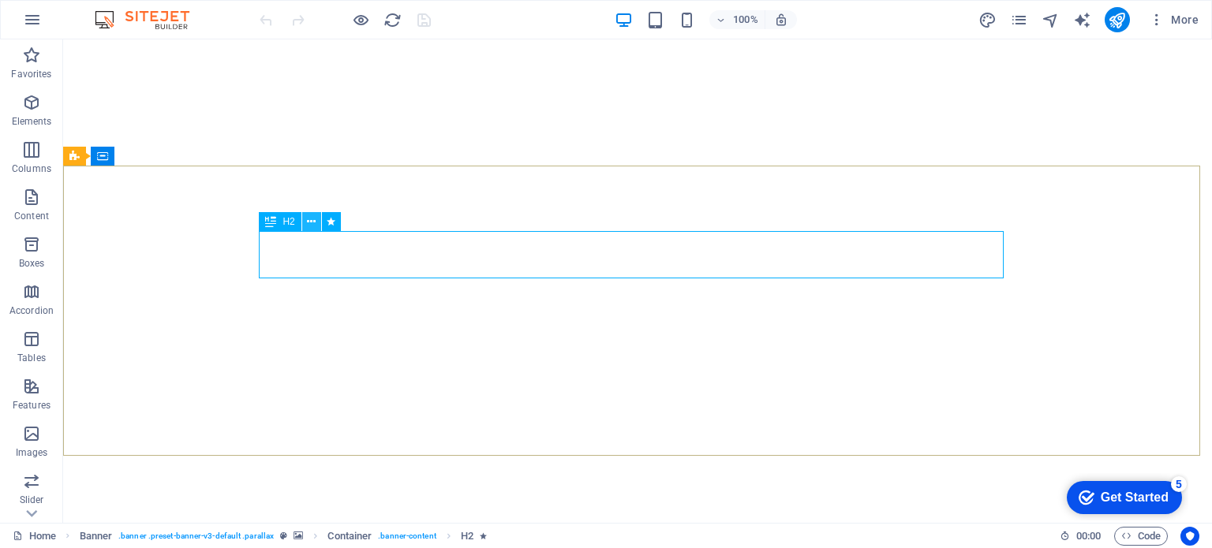
click at [312, 220] on icon at bounding box center [311, 222] width 9 height 17
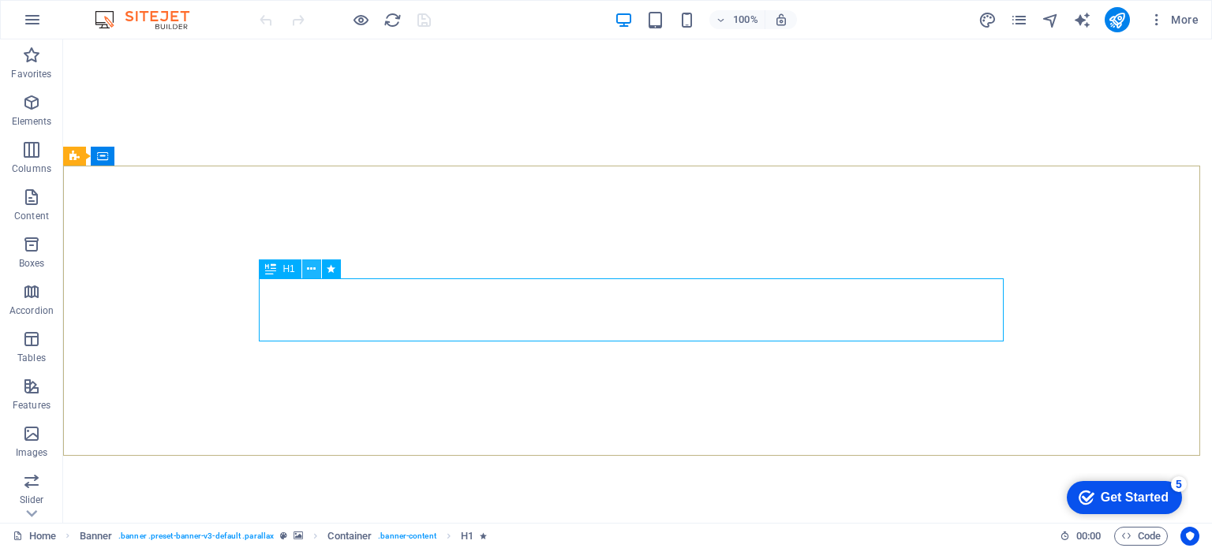
click at [316, 268] on icon at bounding box center [311, 269] width 9 height 17
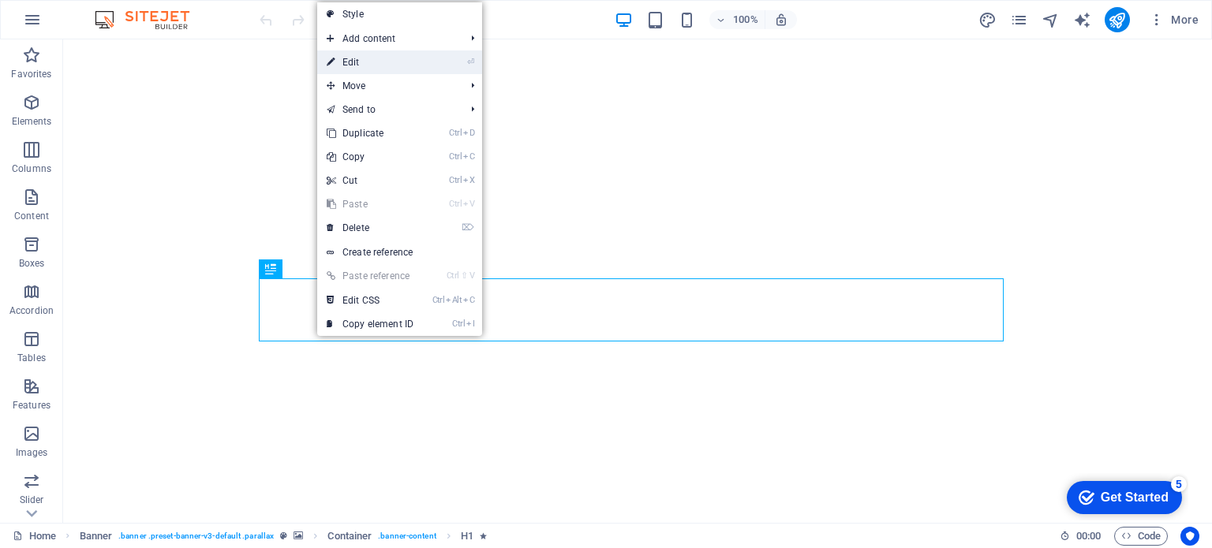
click at [354, 63] on link "⏎ Edit" at bounding box center [370, 62] width 106 height 24
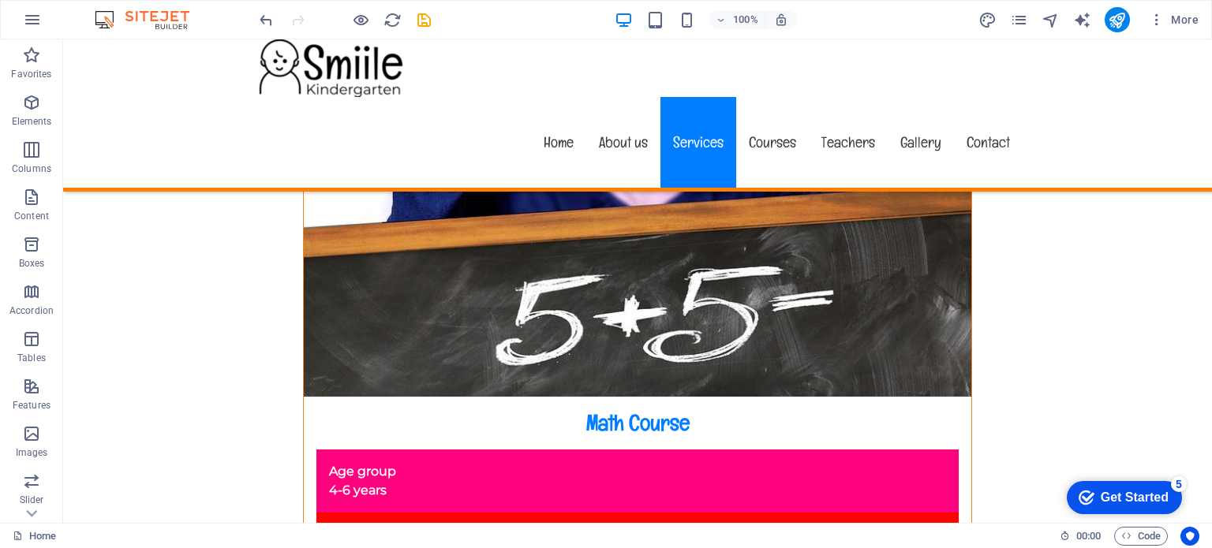
scroll to position [1068, 0]
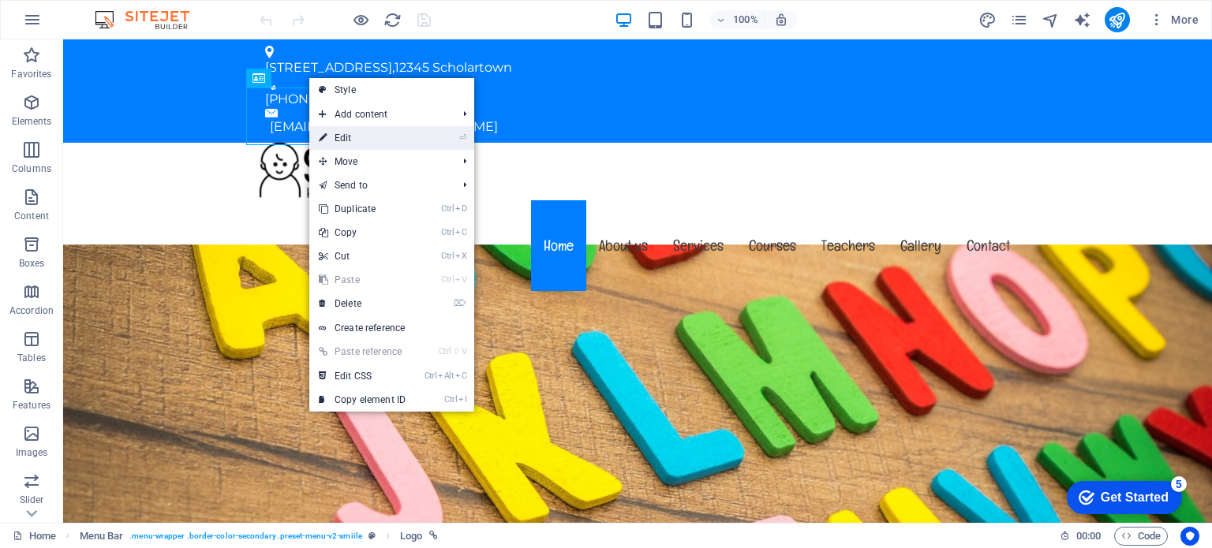
click at [0, 0] on link "⏎ Edit" at bounding box center [0, 0] width 0 height 0
select select "px"
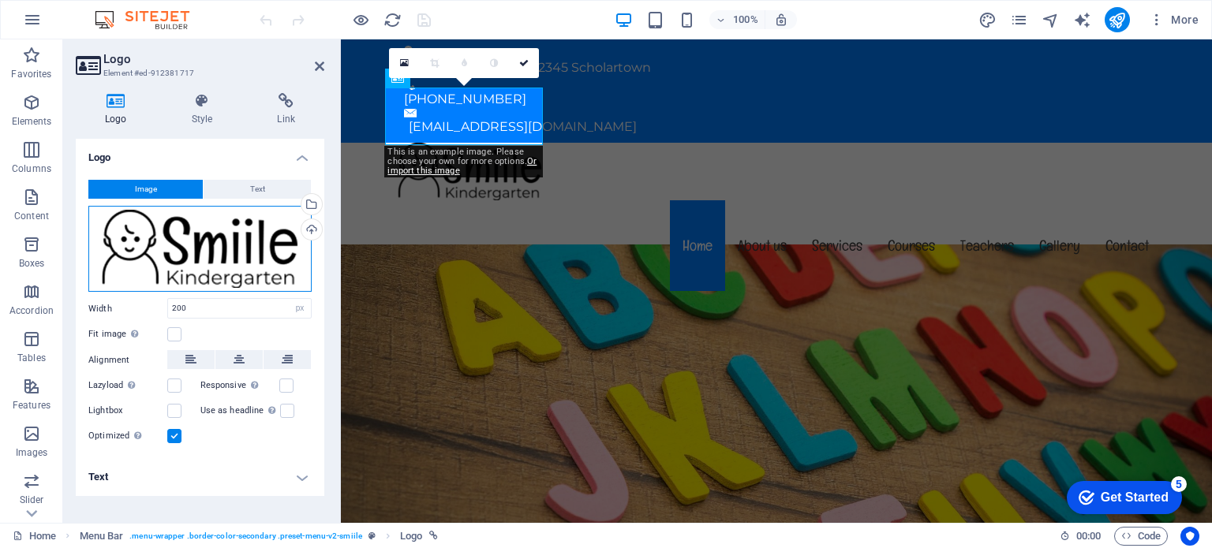
click at [164, 255] on div "Drag files here, click to choose files or select files from Files or our free s…" at bounding box center [199, 249] width 223 height 87
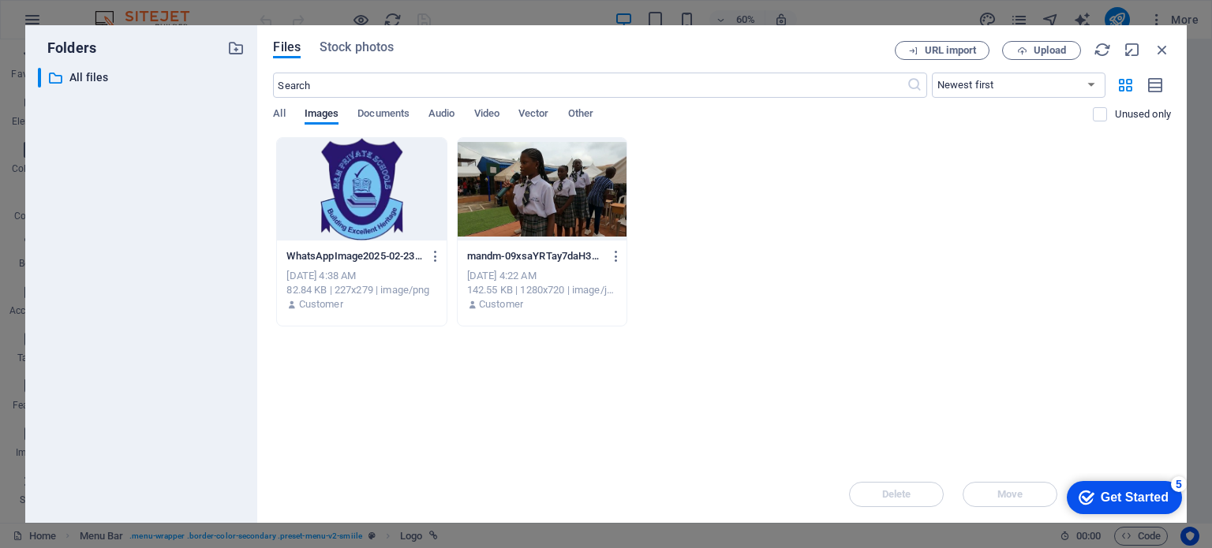
click at [345, 200] on div at bounding box center [361, 189] width 169 height 103
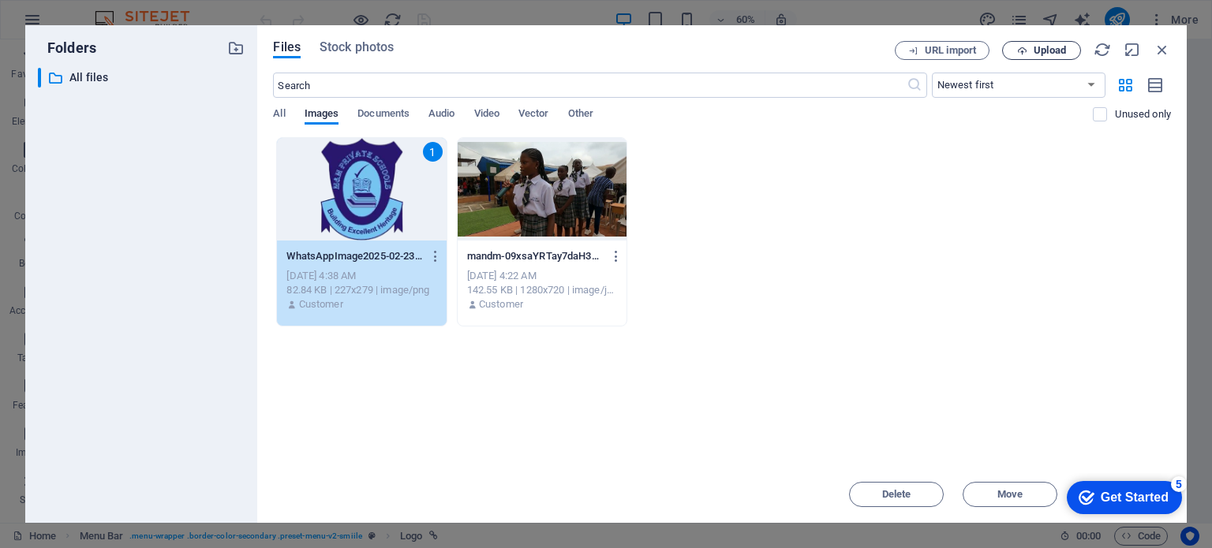
click at [1038, 53] on span "Upload" at bounding box center [1050, 50] width 32 height 9
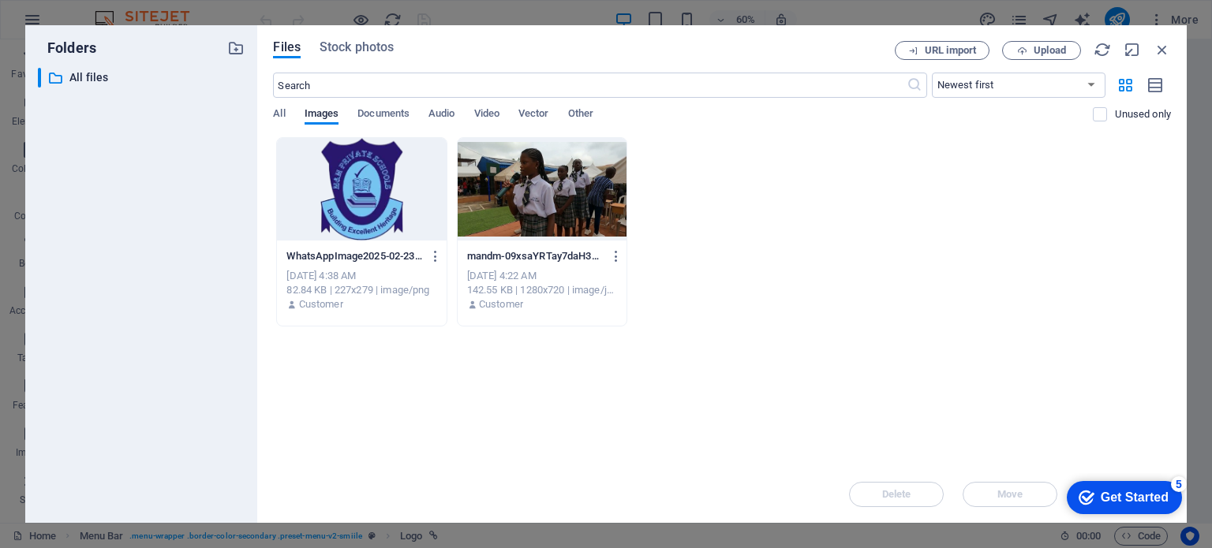
click at [366, 189] on div at bounding box center [361, 189] width 169 height 103
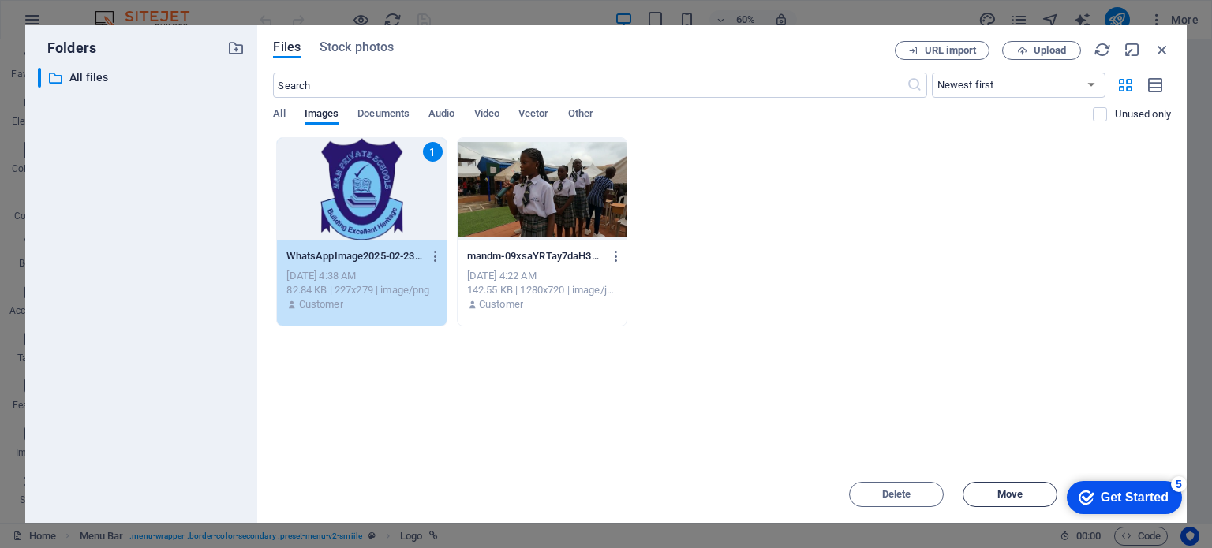
click at [1017, 485] on button "Move" at bounding box center [1010, 494] width 95 height 25
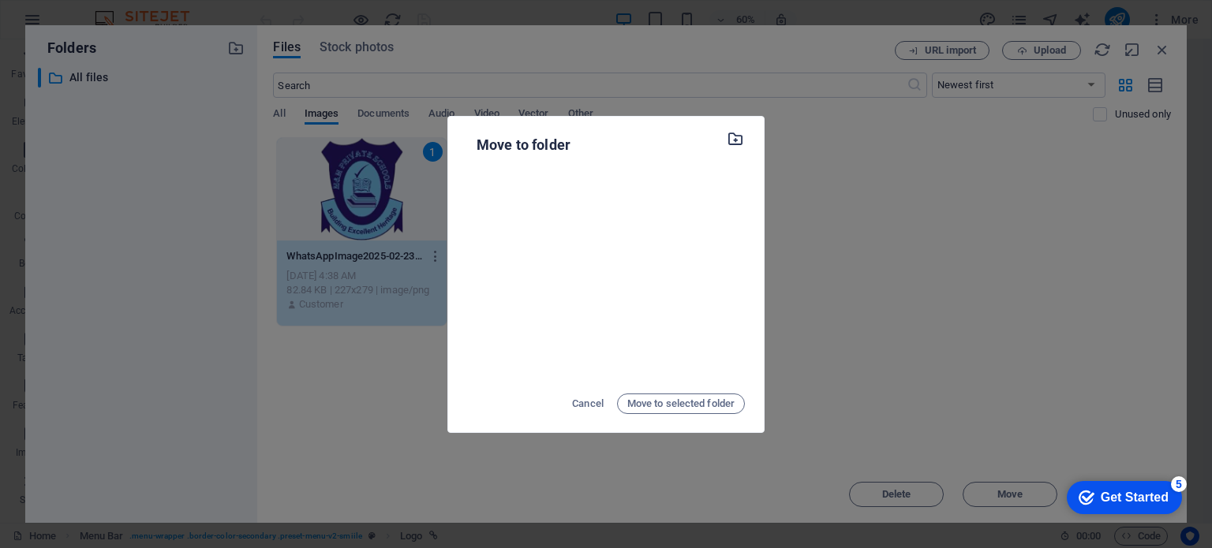
click at [734, 140] on icon "button" at bounding box center [736, 138] width 18 height 17
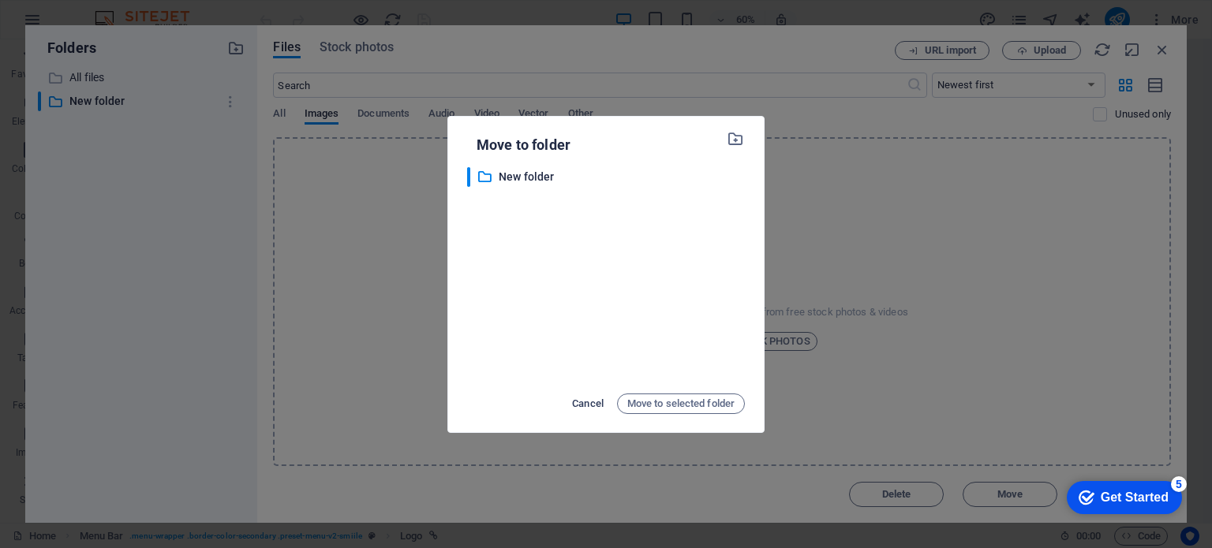
click at [593, 406] on span "Cancel" at bounding box center [588, 404] width 32 height 19
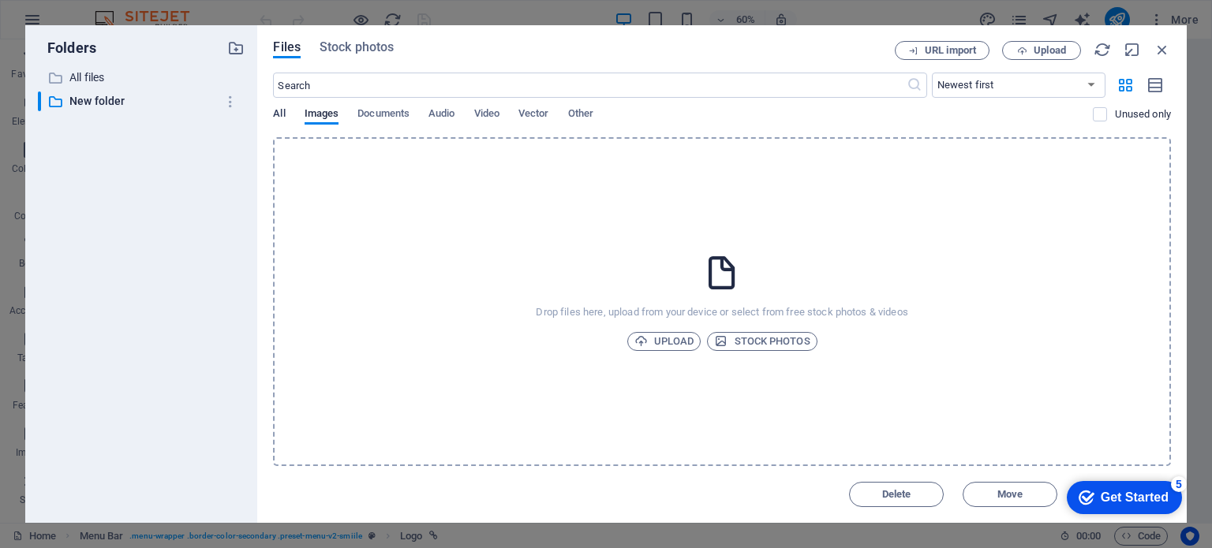
click at [275, 110] on span "All" at bounding box center [279, 115] width 12 height 22
click at [1169, 43] on icon "button" at bounding box center [1162, 49] width 17 height 17
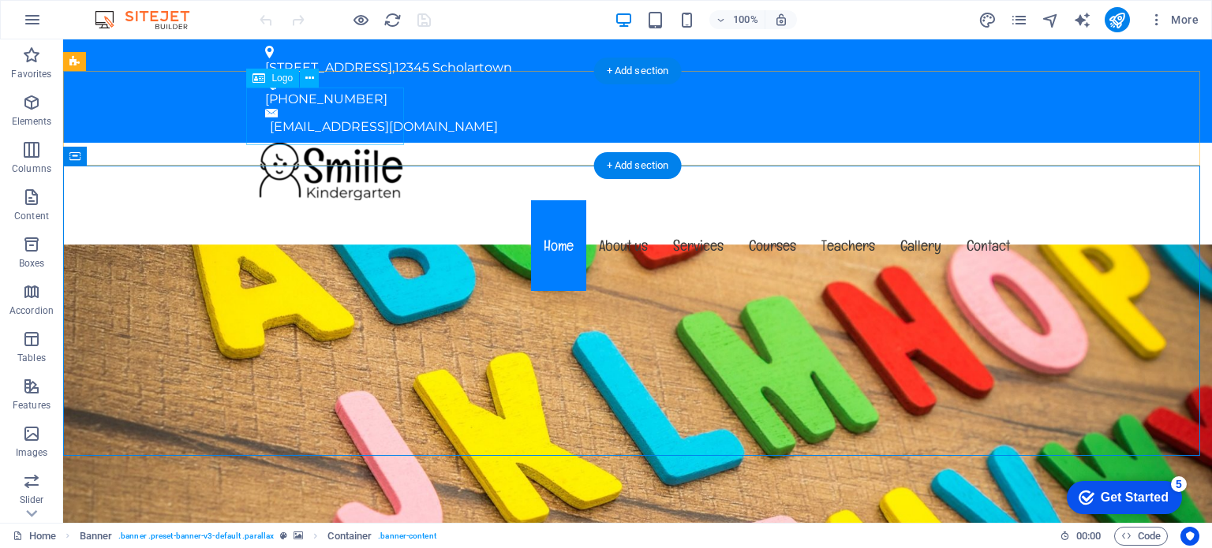
click at [333, 143] on div at bounding box center [637, 172] width 770 height 58
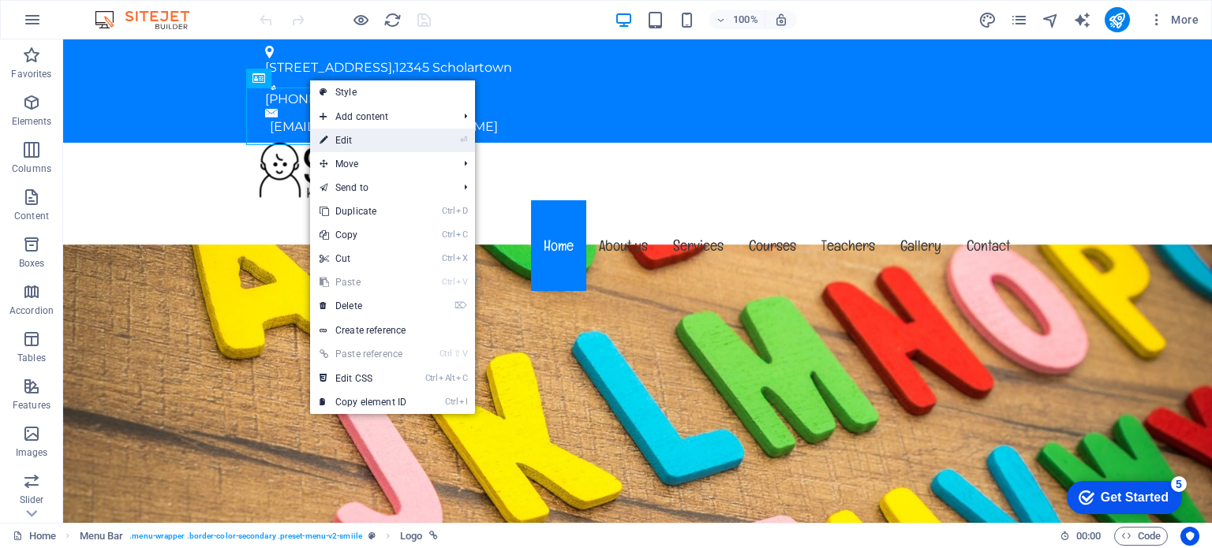
click at [345, 142] on link "⏎ Edit" at bounding box center [363, 141] width 106 height 24
select select "px"
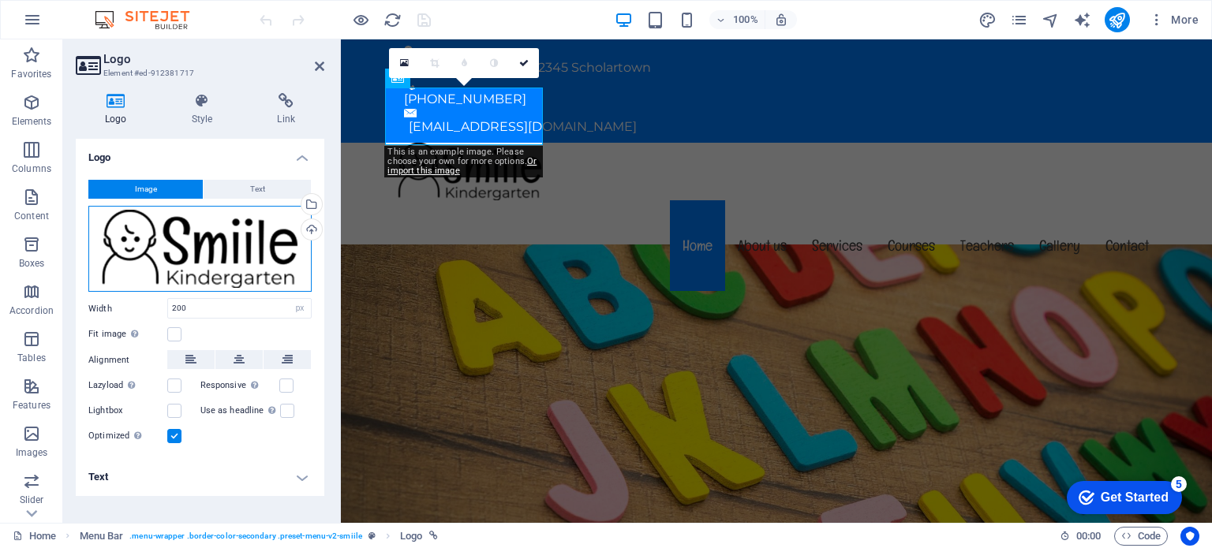
click at [145, 273] on div "Drag files here, click to choose files or select files from Files or our free s…" at bounding box center [199, 249] width 223 height 87
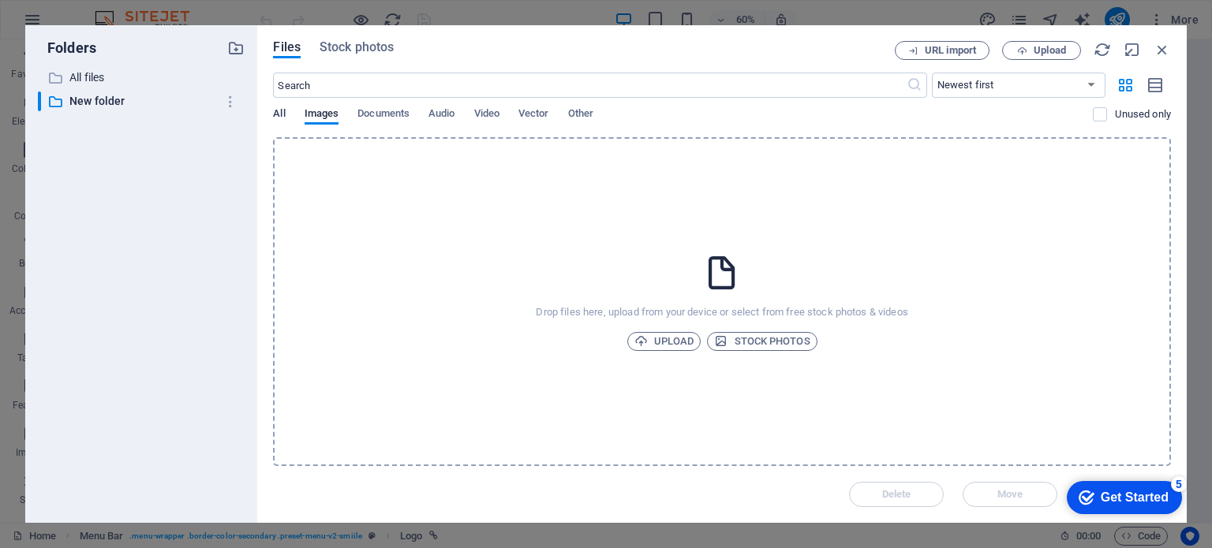
click at [277, 113] on span "All" at bounding box center [279, 115] width 12 height 22
click at [661, 346] on span "Upload" at bounding box center [664, 341] width 60 height 19
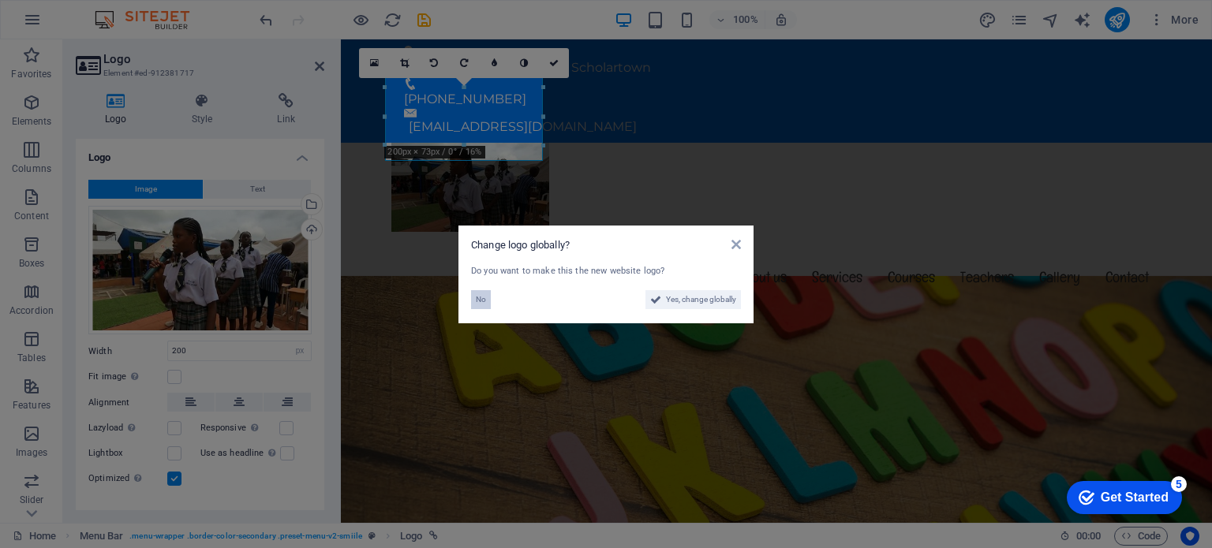
click at [480, 299] on span "No" at bounding box center [481, 299] width 10 height 19
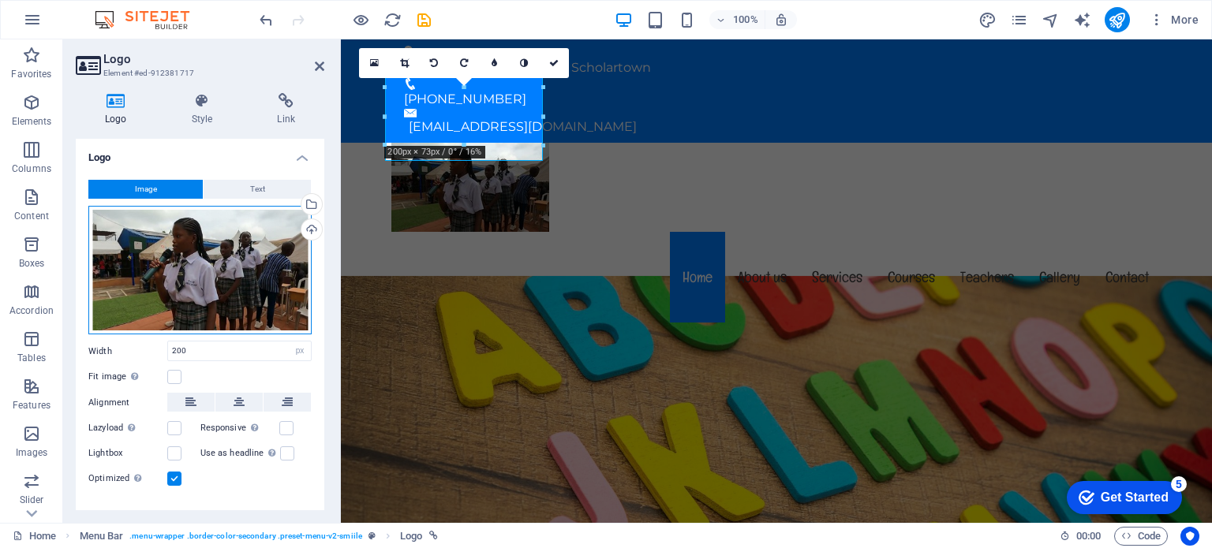
click at [240, 247] on div "Drag files here, click to choose files or select files from Files or our free s…" at bounding box center [199, 270] width 223 height 129
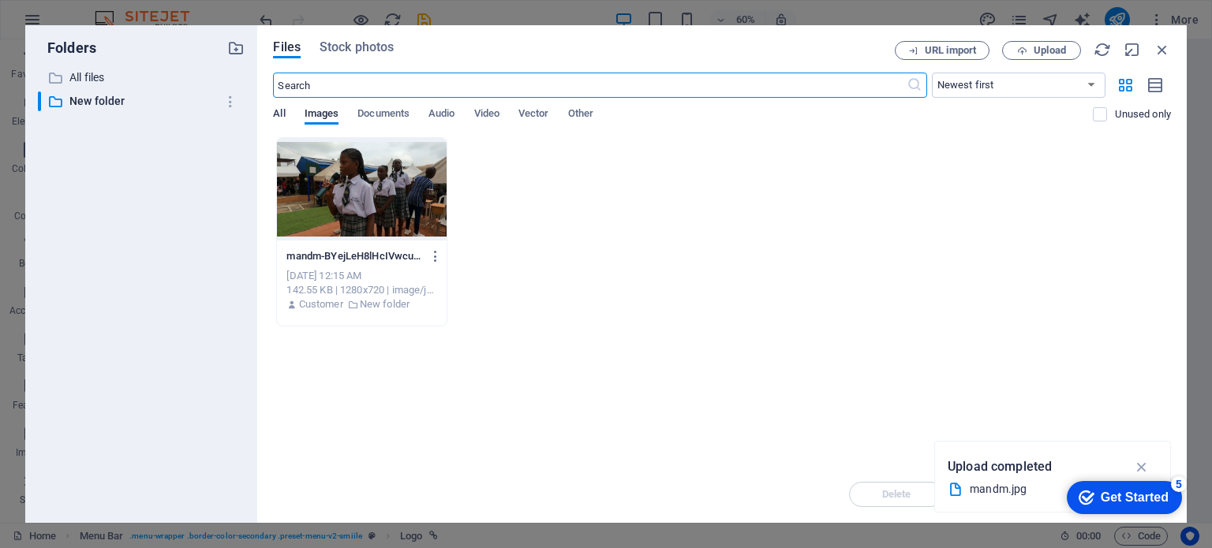
click at [279, 114] on span "All" at bounding box center [279, 115] width 12 height 22
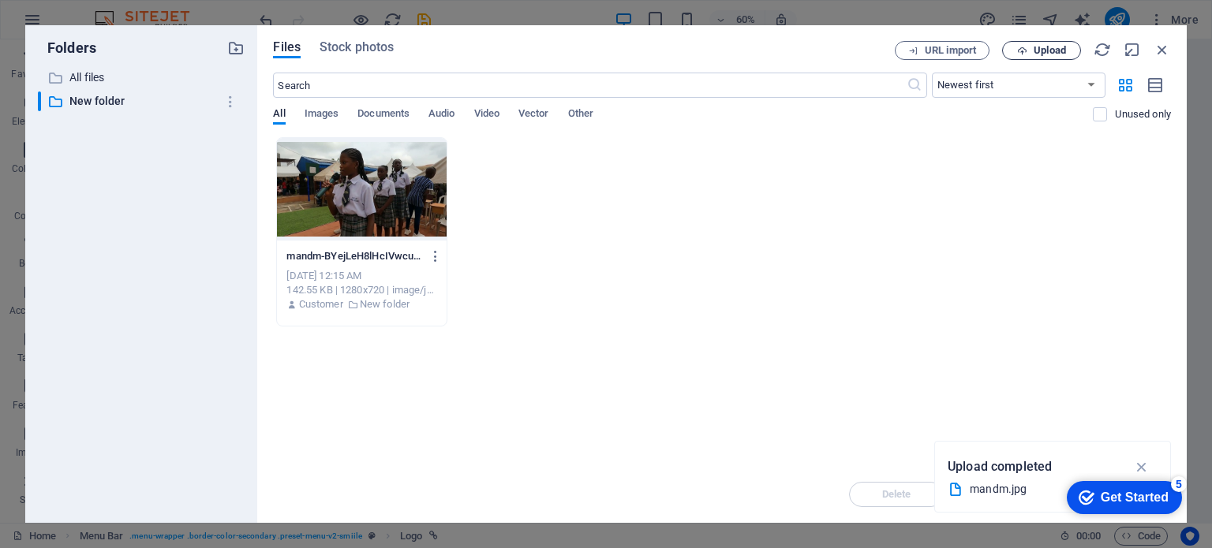
click at [1055, 47] on span "Upload" at bounding box center [1050, 50] width 32 height 9
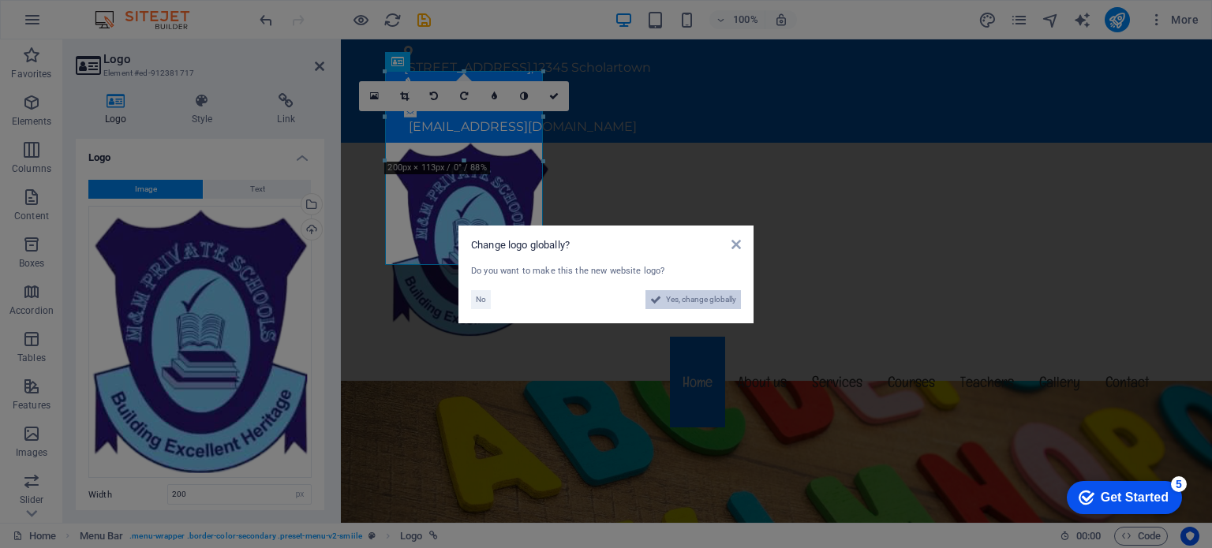
click at [712, 296] on span "Yes, change globally" at bounding box center [701, 299] width 70 height 19
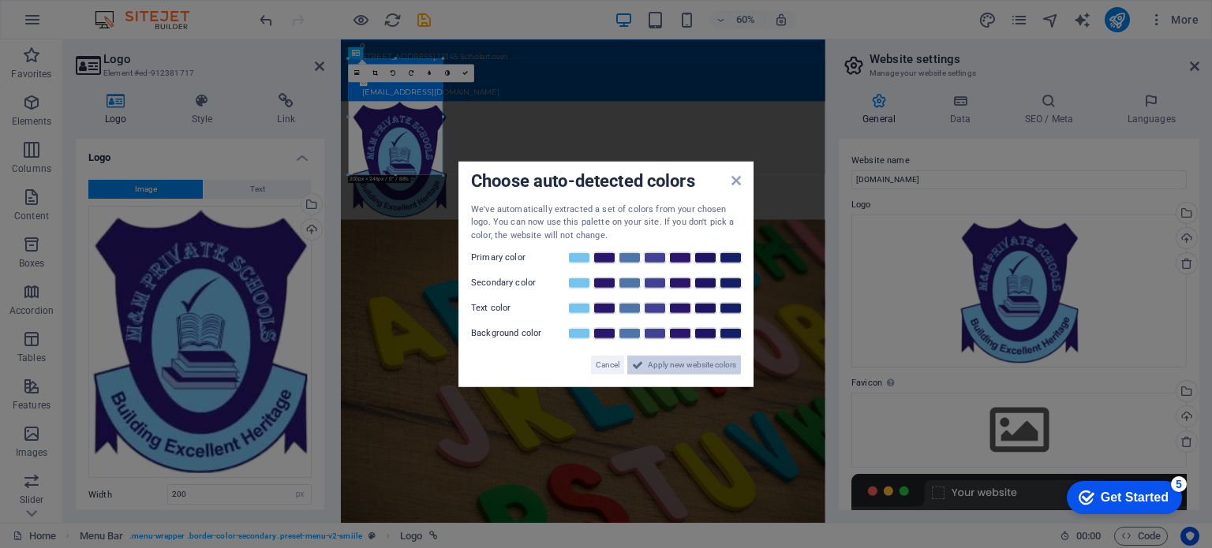
click at [648, 364] on span "Apply new website colors" at bounding box center [692, 365] width 88 height 19
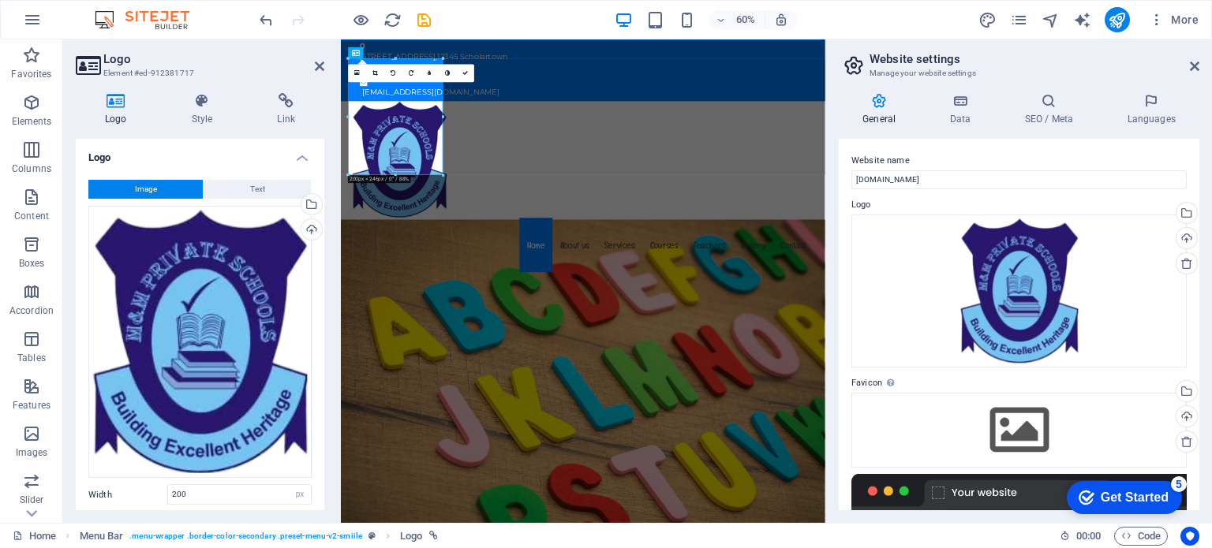
drag, startPoint x: 319, startPoint y: 238, endPoint x: 323, endPoint y: 371, distance: 132.6
click at [323, 371] on div "Logo Image Text Drag files here, click to choose files or select files from Fil…" at bounding box center [200, 325] width 249 height 372
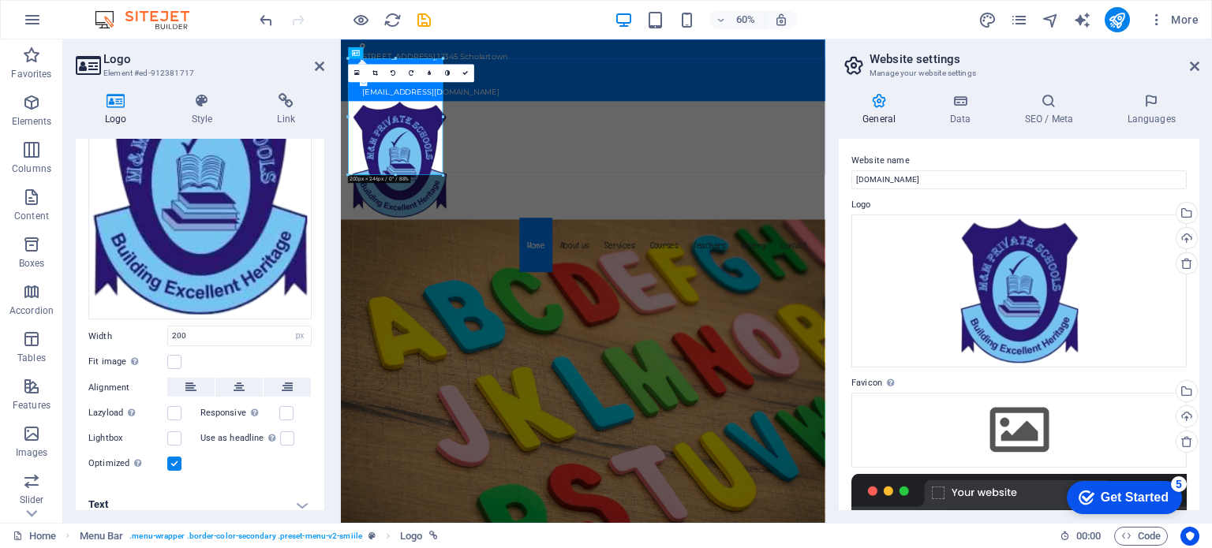
scroll to position [161, 0]
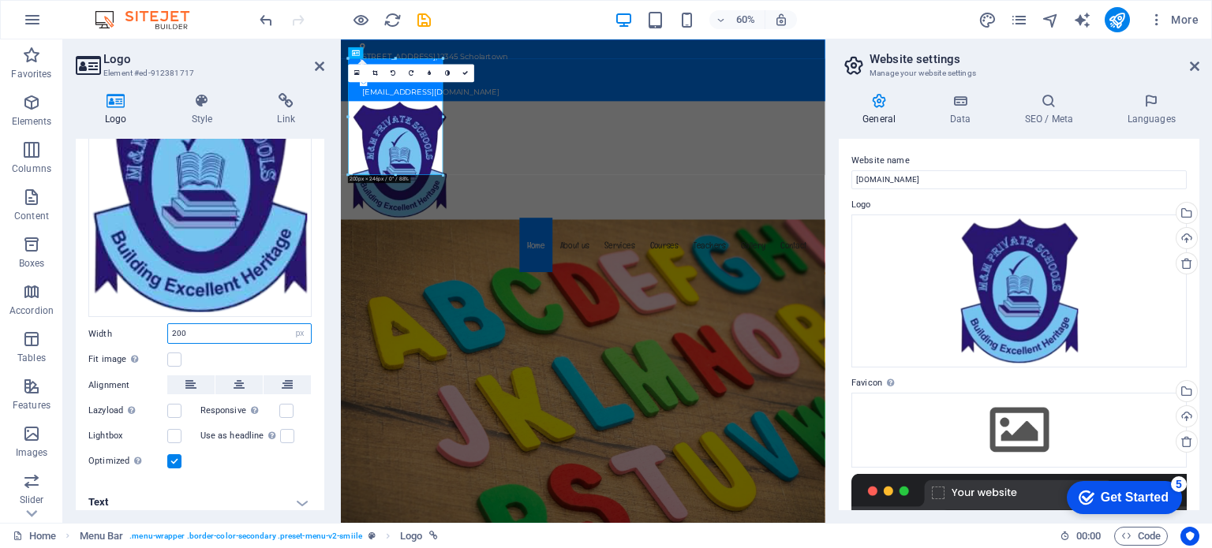
click at [174, 330] on input "200" at bounding box center [239, 333] width 143 height 19
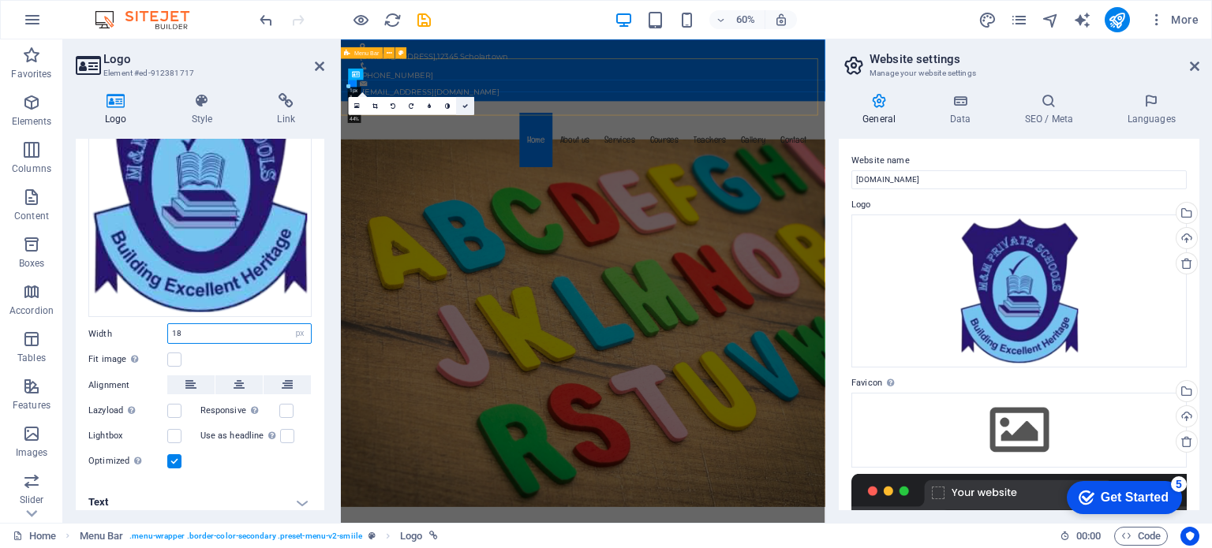
type input "1"
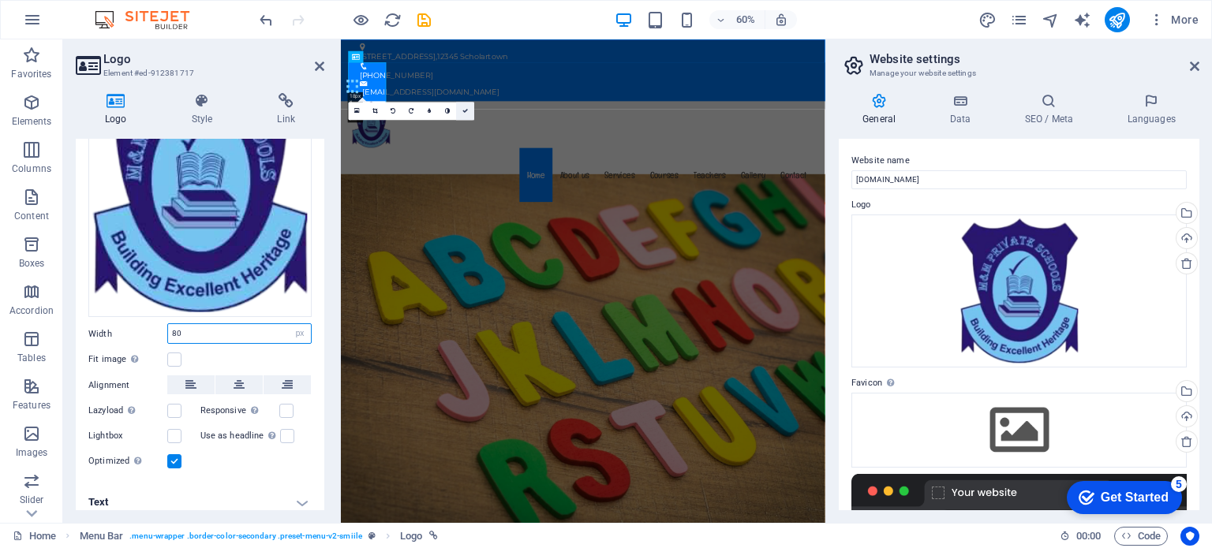
type input "80"
click at [461, 107] on link at bounding box center [465, 111] width 18 height 18
